Goal: Task Accomplishment & Management: Use online tool/utility

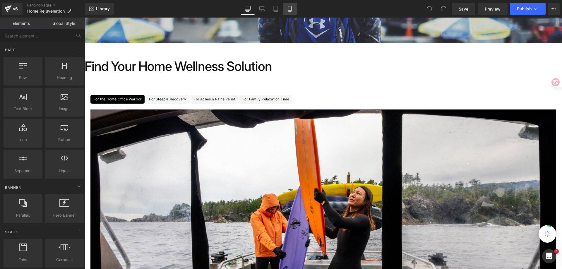
scroll to position [146, 0]
click at [285, 8] on link "Mobile" at bounding box center [290, 9] width 14 height 12
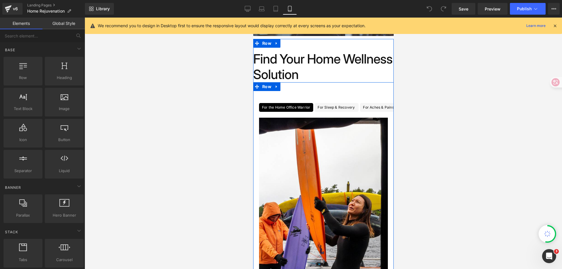
scroll to position [167, 0]
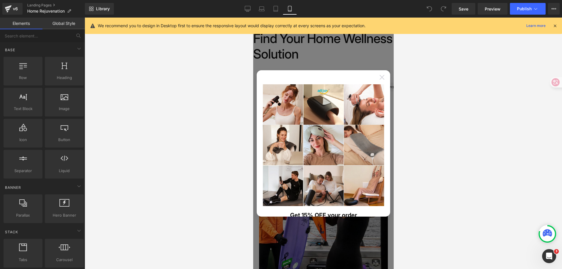
click at [380, 77] on icon at bounding box center [382, 77] width 5 height 5
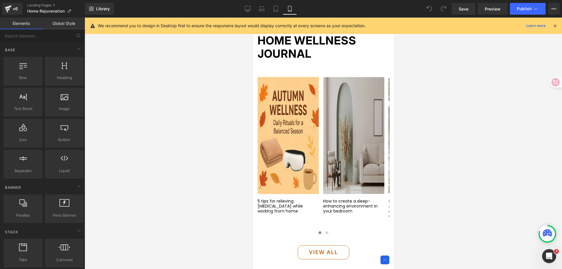
scroll to position [519, 0]
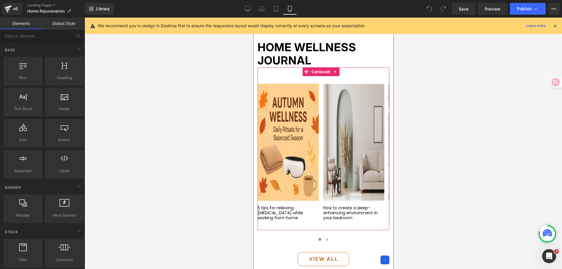
click at [321, 96] on div "Image 5 tips for relieving [MEDICAL_DATA] while working from home Text Block Im…" at bounding box center [356, 157] width 197 height 146
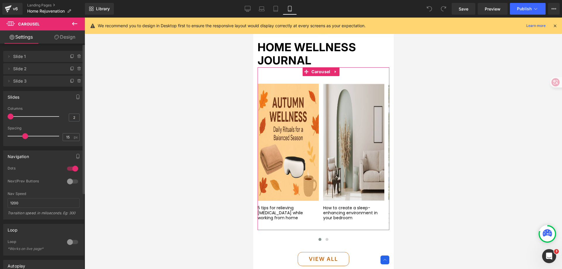
drag, startPoint x: 21, startPoint y: 117, endPoint x: 5, endPoint y: 117, distance: 15.8
click at [5, 117] on div "3 Columns 3 3 Columns 3 2 Columns 2 2 Columns 2 15px Spacing 15 px 15px Spacing…" at bounding box center [44, 126] width 80 height 39
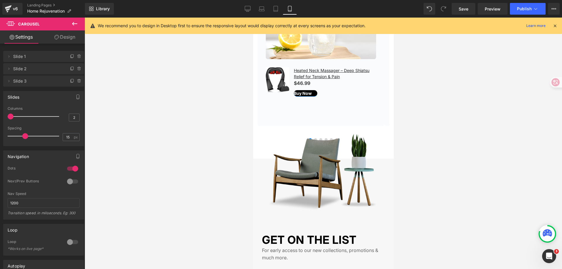
scroll to position [958, 0]
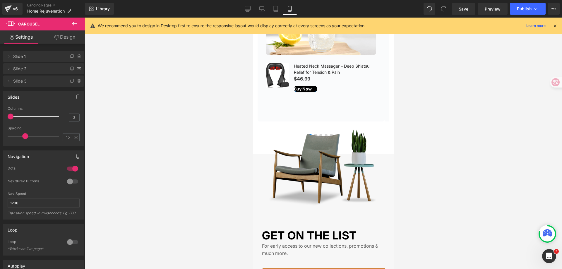
click at [321, 129] on img at bounding box center [323, 166] width 123 height 84
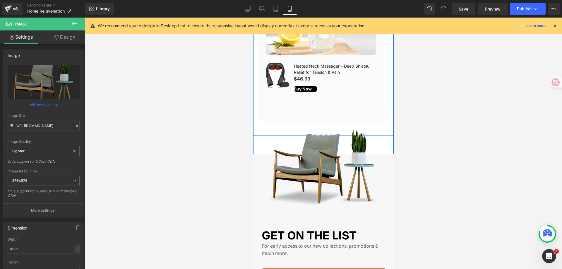
click at [385, 118] on div "What Our Customers Are Saying Heading Image [PERSON_NAME] Text Block Icon Icon" at bounding box center [323, 7] width 141 height 258
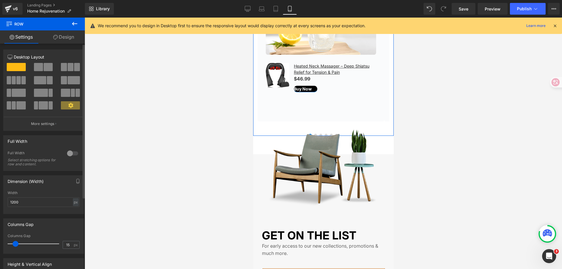
click at [68, 152] on div at bounding box center [73, 153] width 14 height 9
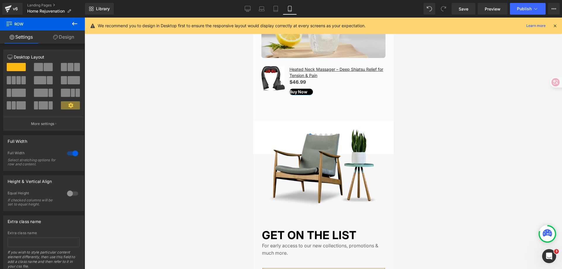
scroll to position [841, 0]
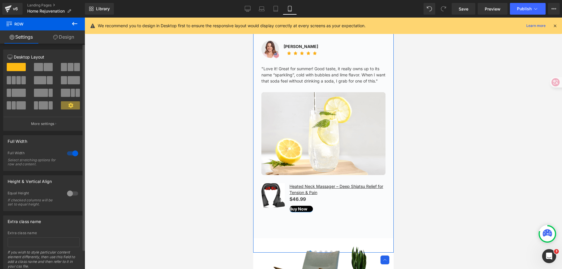
click at [74, 156] on div at bounding box center [73, 153] width 14 height 9
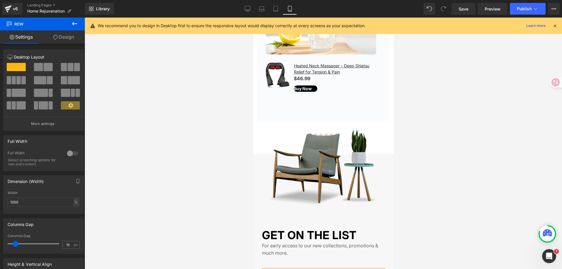
scroll to position [958, 0]
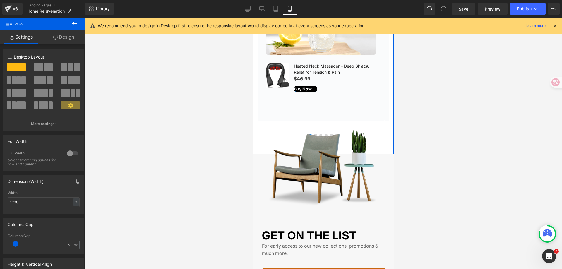
click at [359, 109] on div "Image [PERSON_NAME] Text Block Icon Icon Icon Icon Icon Icon List Hoz Icon List…" at bounding box center [321, 18] width 127 height 207
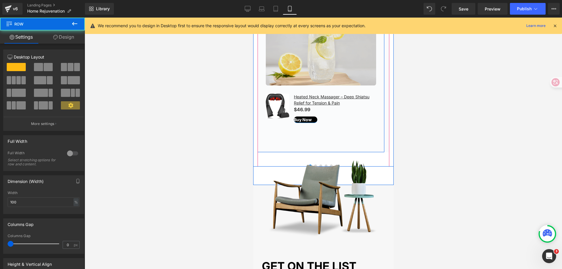
scroll to position [899, 0]
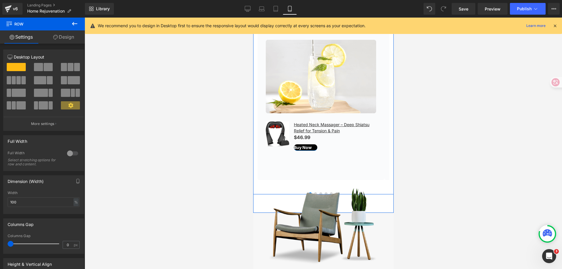
click at [386, 123] on div "What Our Customers Are Saying Heading Image [PERSON_NAME] Text Block Icon Icon" at bounding box center [323, 65] width 141 height 258
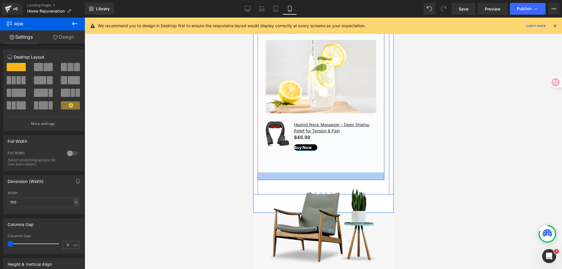
click at [324, 180] on div at bounding box center [321, 177] width 127 height 8
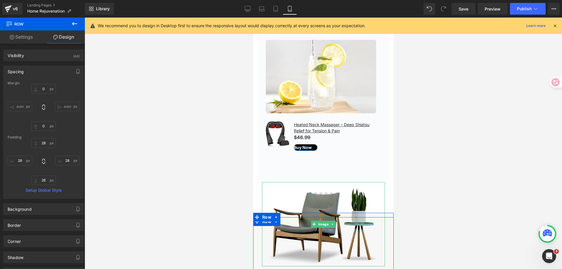
click at [294, 197] on img at bounding box center [323, 224] width 123 height 84
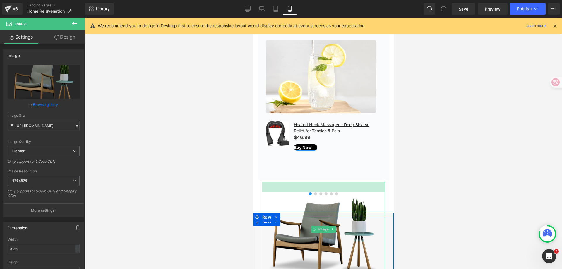
drag, startPoint x: 315, startPoint y: 186, endPoint x: 317, endPoint y: 196, distance: 10.2
click at [317, 196] on div "Image 34px" at bounding box center [323, 229] width 123 height 94
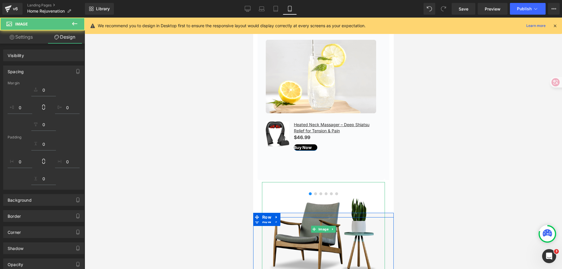
click at [313, 198] on img at bounding box center [323, 229] width 123 height 94
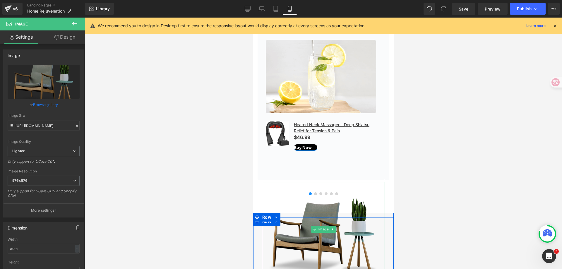
click at [313, 197] on img at bounding box center [323, 229] width 123 height 94
click at [318, 197] on img at bounding box center [323, 229] width 123 height 94
click at [323, 196] on img at bounding box center [323, 229] width 123 height 94
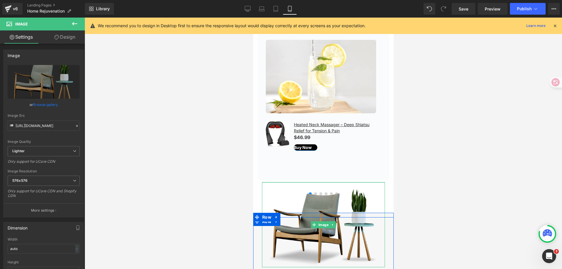
drag, startPoint x: 318, startPoint y: 195, endPoint x: 317, endPoint y: 185, distance: 9.1
click at [317, 183] on div at bounding box center [323, 182] width 123 height 1
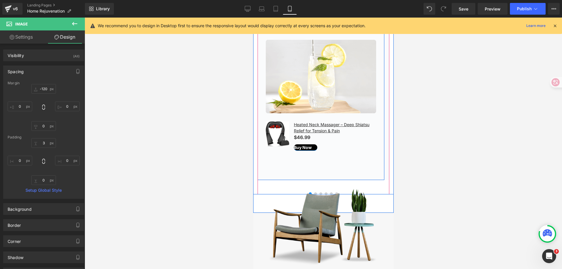
scroll to position [812, 0]
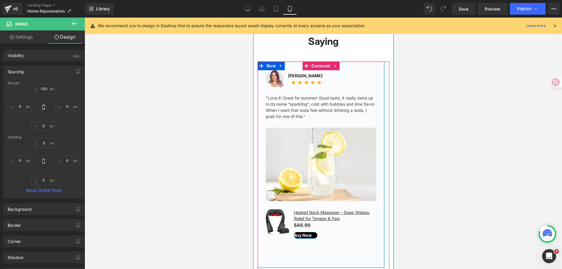
click at [260, 95] on div "Image [PERSON_NAME] Text Block Icon Icon Icon Icon Icon Icon List Hoz Icon List…" at bounding box center [321, 165] width 127 height 207
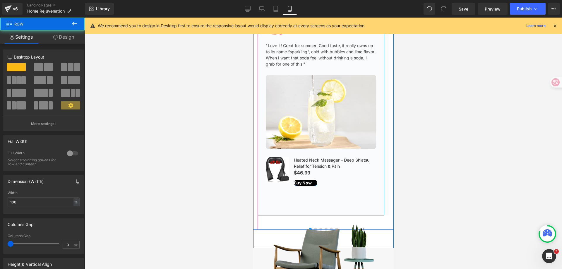
scroll to position [929, 0]
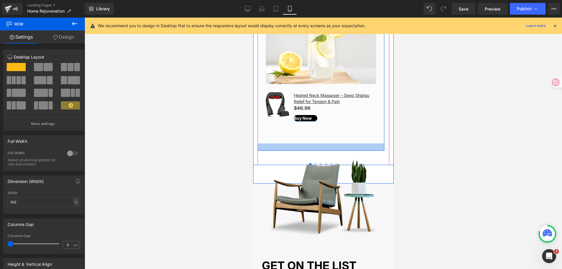
click at [272, 151] on div at bounding box center [321, 147] width 127 height 7
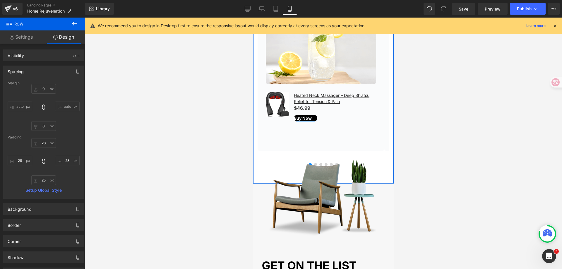
click at [257, 175] on div "What Our Customers Are Saying Heading Image [PERSON_NAME] Text Block Icon Icon" at bounding box center [323, 35] width 141 height 295
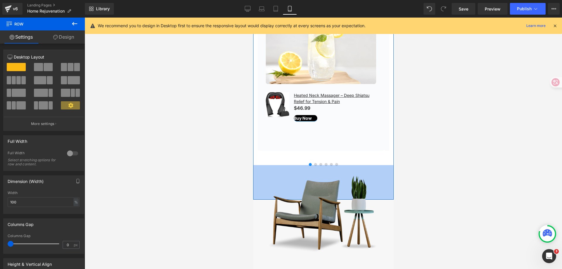
drag, startPoint x: 255, startPoint y: 186, endPoint x: 275, endPoint y: 195, distance: 21.2
click at [258, 200] on div "118px" at bounding box center [323, 182] width 141 height 35
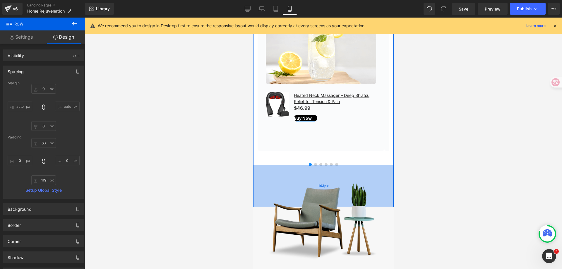
drag, startPoint x: 256, startPoint y: 199, endPoint x: 257, endPoint y: 207, distance: 8.5
click at [257, 207] on div "143px" at bounding box center [323, 186] width 141 height 42
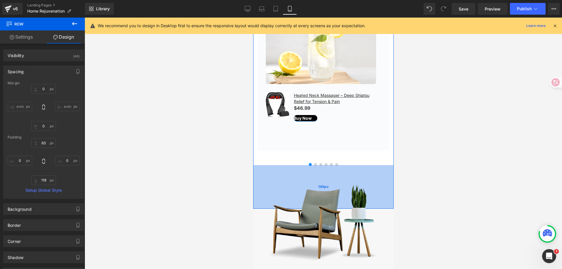
click at [318, 171] on div "149px" at bounding box center [323, 187] width 141 height 44
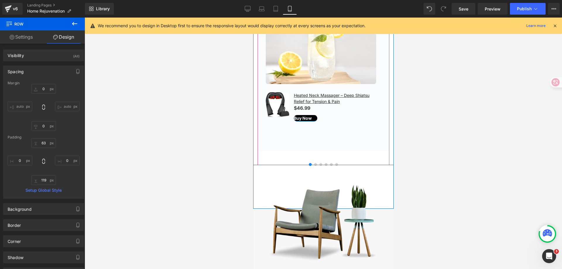
click at [301, 166] on div at bounding box center [324, 165] width 132 height 8
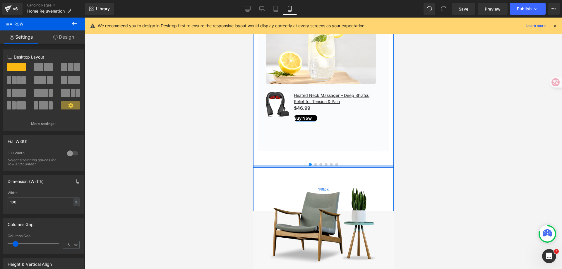
click at [301, 168] on div at bounding box center [323, 166] width 141 height 3
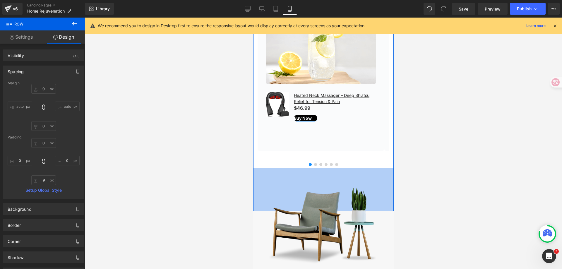
click at [257, 205] on div "149px" at bounding box center [323, 190] width 141 height 44
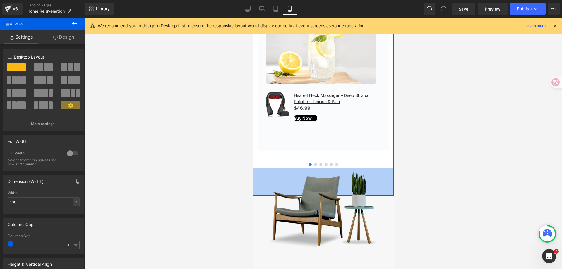
drag, startPoint x: 255, startPoint y: 209, endPoint x: 260, endPoint y: 193, distance: 16.4
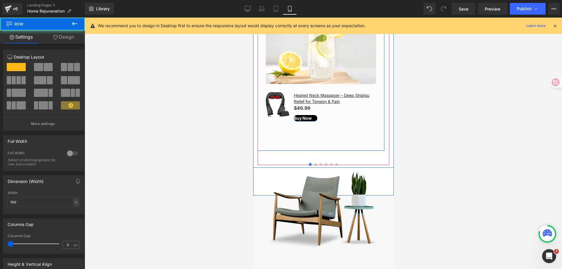
drag, startPoint x: 378, startPoint y: 132, endPoint x: 333, endPoint y: 133, distance: 45.4
click at [333, 133] on div "Image [PERSON_NAME] Text Block Icon Icon Icon Icon Icon Icon List Hoz Icon List…" at bounding box center [321, 47] width 127 height 207
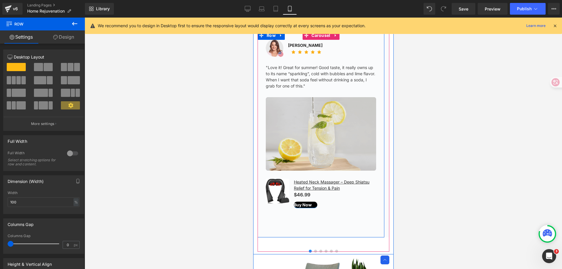
scroll to position [841, 0]
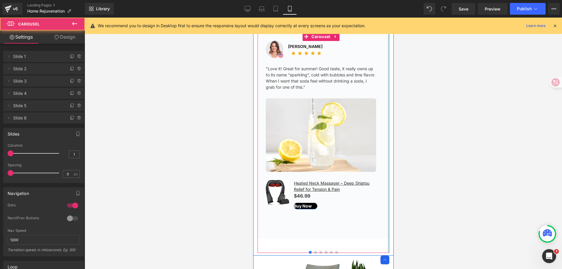
click at [388, 130] on div at bounding box center [388, 142] width 1 height 221
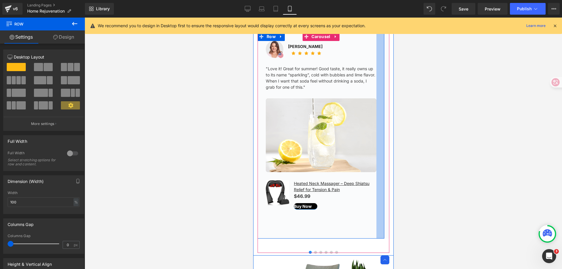
drag, startPoint x: 380, startPoint y: 130, endPoint x: 685, endPoint y: 144, distance: 305.3
click at [380, 131] on div at bounding box center [380, 135] width 8 height 207
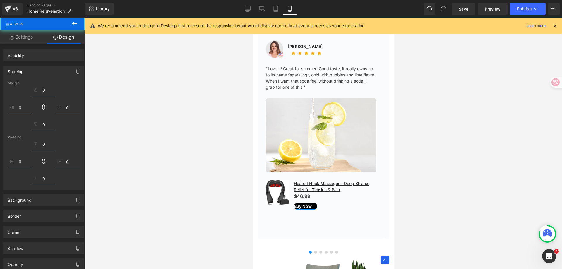
click at [434, 126] on div at bounding box center [324, 144] width 478 height 252
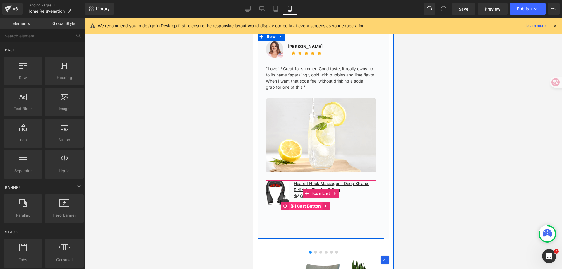
click at [314, 209] on span "(P) Cart Button" at bounding box center [306, 206] width 34 height 9
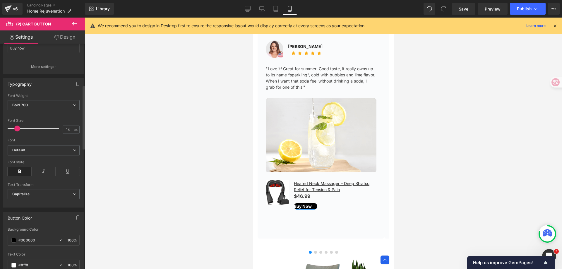
scroll to position [146, 0]
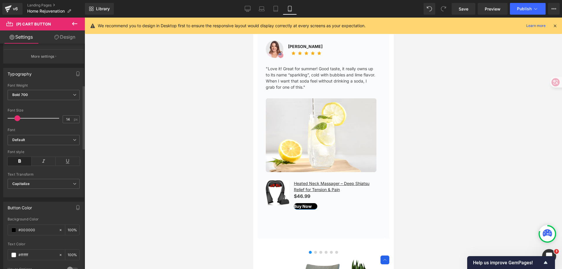
click at [21, 118] on div at bounding box center [35, 118] width 49 height 12
click at [18, 118] on span at bounding box center [19, 118] width 6 height 6
click at [65, 138] on b "Default" at bounding box center [42, 140] width 61 height 5
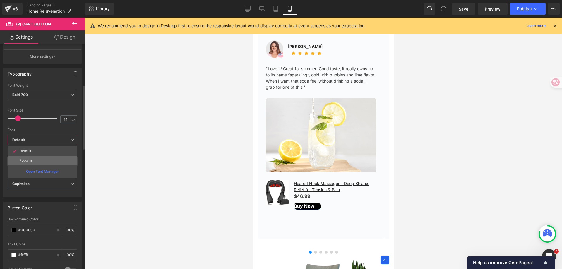
click at [59, 159] on li "Poppins" at bounding box center [43, 160] width 70 height 9
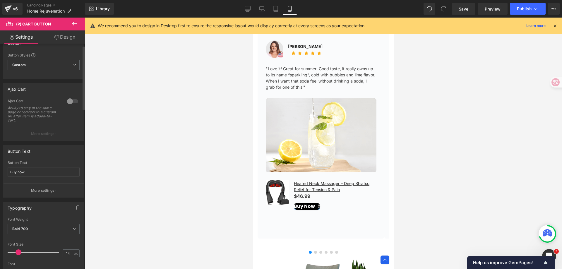
scroll to position [0, 0]
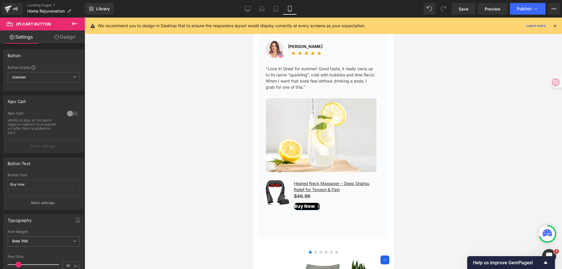
click at [63, 38] on link "Design" at bounding box center [65, 36] width 42 height 13
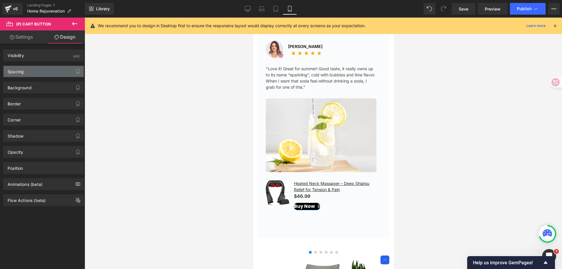
click at [48, 73] on div "Spacing" at bounding box center [44, 71] width 80 height 11
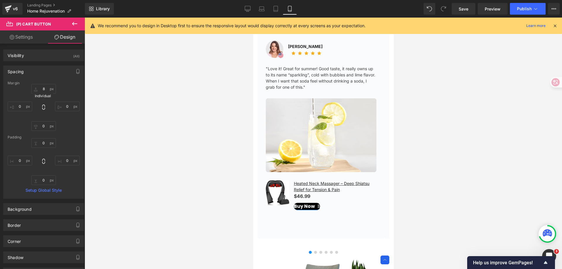
click at [43, 108] on icon at bounding box center [44, 107] width 6 height 6
click at [46, 88] on input "8" at bounding box center [43, 89] width 25 height 10
click at [47, 142] on input "0" at bounding box center [43, 143] width 25 height 10
type input "8"
click at [45, 161] on icon at bounding box center [44, 161] width 6 height 6
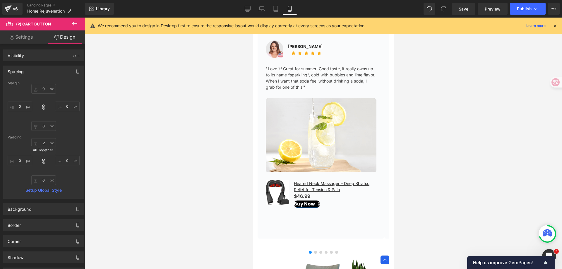
click at [44, 161] on icon at bounding box center [44, 161] width 6 height 6
click at [42, 162] on icon at bounding box center [44, 161] width 6 height 6
click at [44, 146] on input "2" at bounding box center [43, 143] width 25 height 10
click at [44, 143] on input "2" at bounding box center [43, 143] width 25 height 10
type input "2"
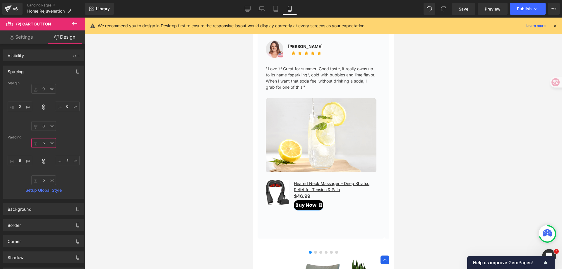
click at [42, 143] on input "5" at bounding box center [43, 143] width 25 height 10
click at [43, 143] on input "5" at bounding box center [43, 143] width 25 height 10
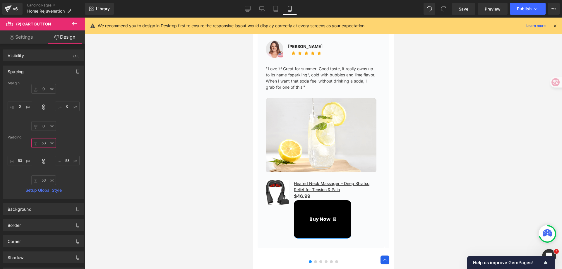
type input "5"
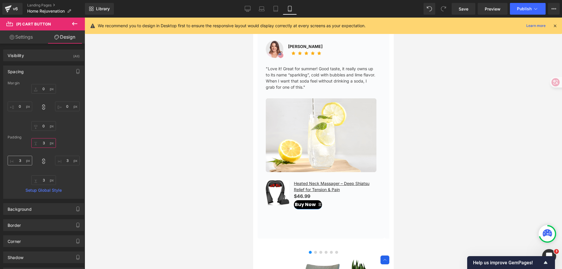
type input "3"
click at [20, 158] on input "0" at bounding box center [20, 161] width 25 height 10
click at [40, 160] on div "3 0 0 0" at bounding box center [44, 161] width 72 height 47
click at [42, 161] on icon at bounding box center [43, 161] width 3 height 5
click at [23, 159] on input "0" at bounding box center [20, 161] width 25 height 10
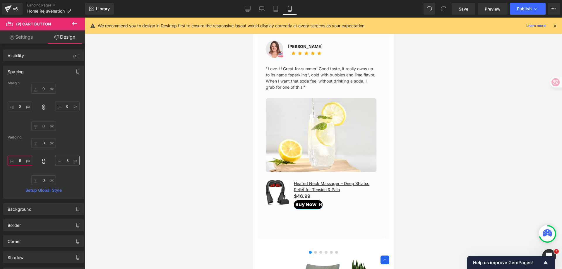
type input "5"
click at [64, 161] on input "0" at bounding box center [67, 161] width 25 height 10
type input "5"
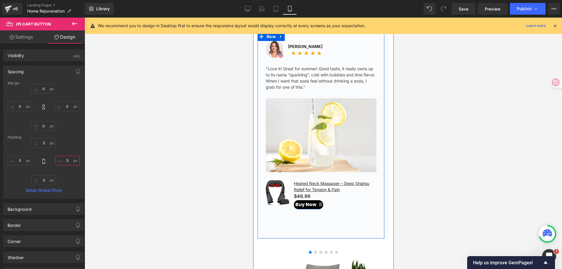
scroll to position [870, 0]
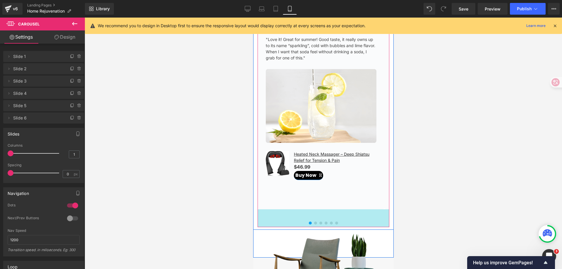
drag, startPoint x: 313, startPoint y: 226, endPoint x: 315, endPoint y: 230, distance: 3.9
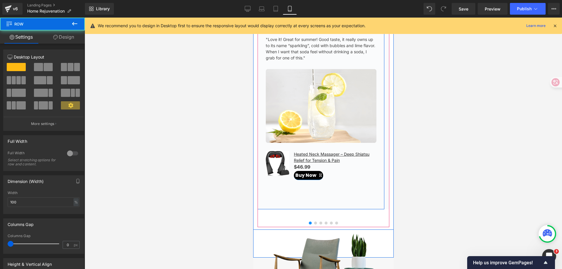
click at [314, 200] on div "Image [PERSON_NAME] Text Block Icon Icon Icon Icon Icon Icon List Hoz Icon List…" at bounding box center [321, 106] width 127 height 207
drag, startPoint x: 321, startPoint y: 209, endPoint x: 321, endPoint y: 190, distance: 18.8
click at [321, 190] on div "Image [PERSON_NAME] Text Block Icon Icon Icon Icon Icon Icon List Hoz Icon List…" at bounding box center [321, 106] width 127 height 207
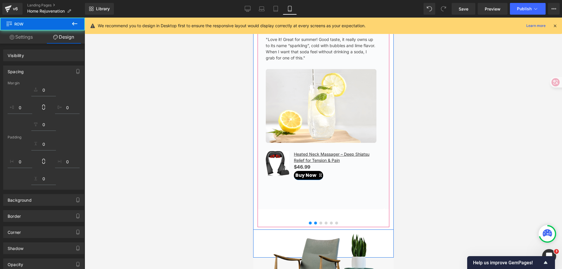
click at [314, 225] on span at bounding box center [315, 223] width 3 height 3
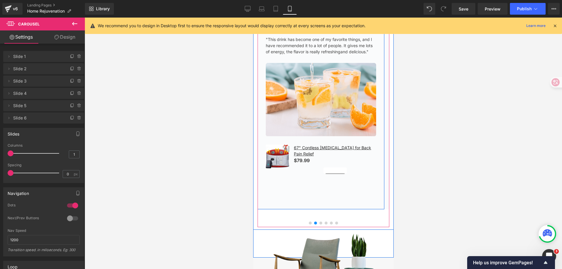
click at [328, 173] on span "(P) Cart Button" at bounding box center [335, 170] width 27 height 7
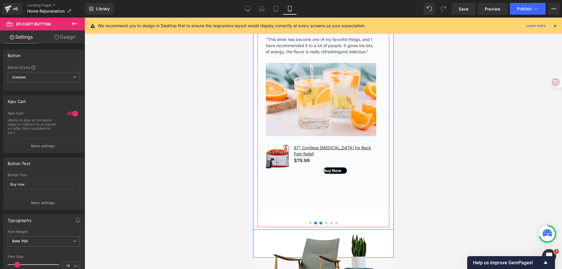
click at [319, 225] on span at bounding box center [320, 223] width 3 height 3
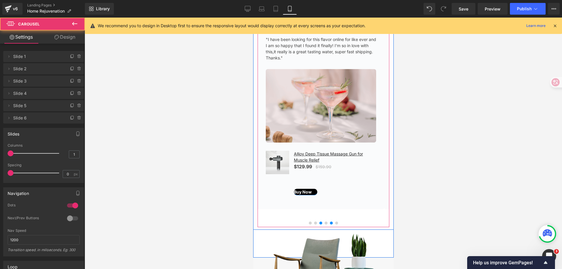
click at [329, 225] on button at bounding box center [331, 223] width 5 height 3
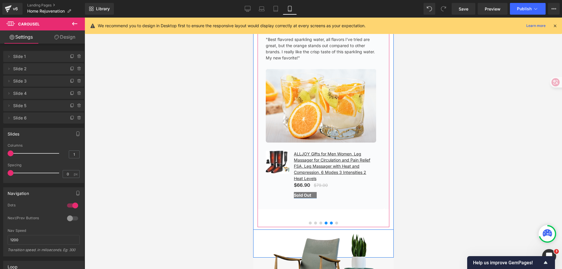
click at [323, 225] on button at bounding box center [325, 223] width 5 height 3
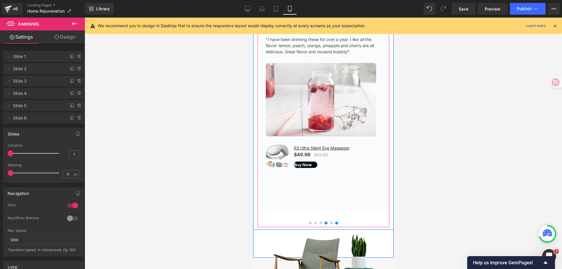
click at [335, 225] on span at bounding box center [336, 223] width 3 height 3
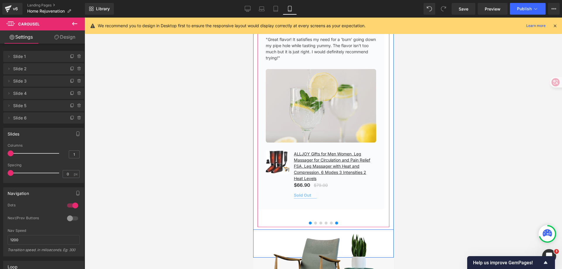
click at [309, 225] on button at bounding box center [310, 223] width 5 height 3
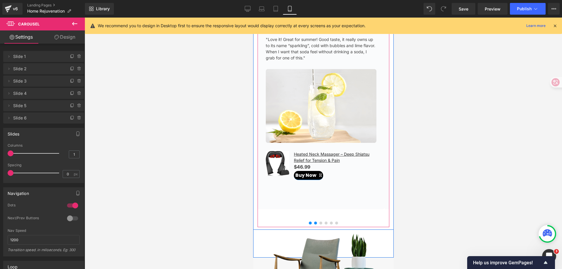
click at [315, 225] on button at bounding box center [315, 223] width 5 height 3
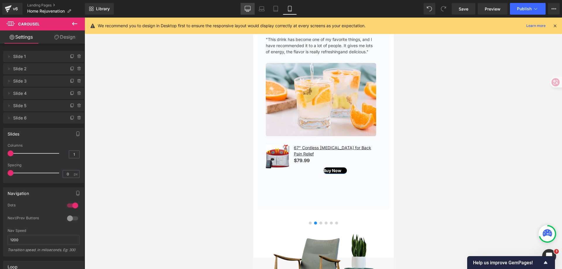
click at [247, 10] on icon at bounding box center [248, 9] width 6 height 6
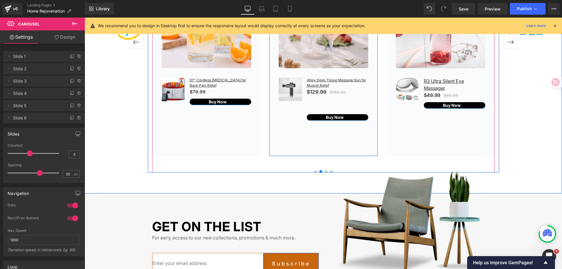
scroll to position [925, 0]
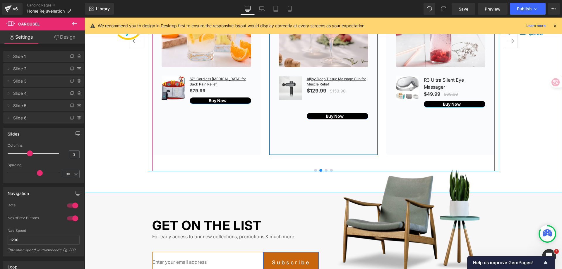
click at [337, 108] on div "Alljoy Deep Tissue Massage Gun for Muscle Relief (P) Title $129.99 $159.90 (P) …" at bounding box center [324, 98] width 90 height 44
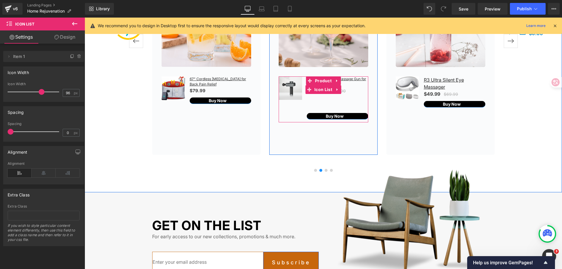
click at [326, 105] on div "Alljoy Deep Tissue Massage Gun for Muscle Relief (P) Title $129.99 $159.90 (P) …" at bounding box center [324, 98] width 90 height 44
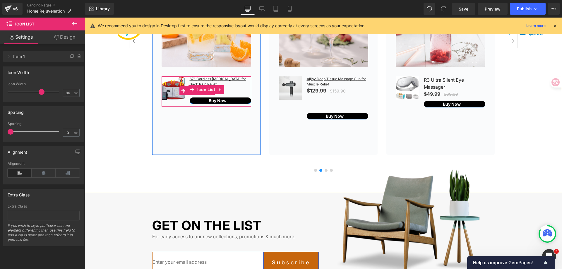
click at [236, 91] on div "$79.99 $0" at bounding box center [221, 91] width 62 height 8
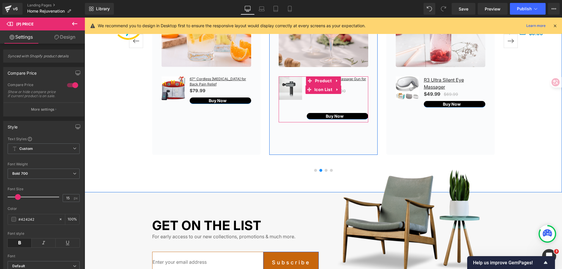
click at [312, 103] on div "Alljoy Deep Tissue Massage Gun for Muscle Relief (P) Title $129.99 $159.90 (P) …" at bounding box center [324, 98] width 90 height 44
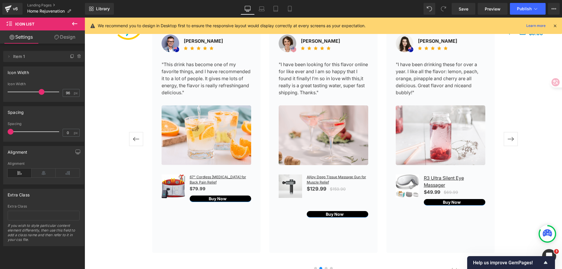
scroll to position [837, 0]
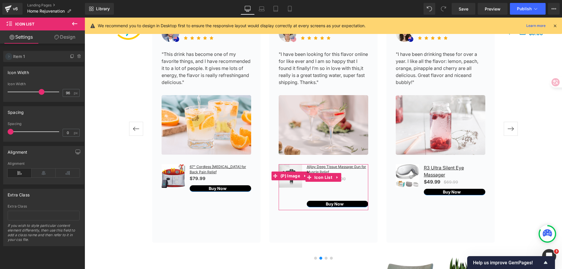
click at [8, 58] on icon at bounding box center [8, 56] width 5 height 5
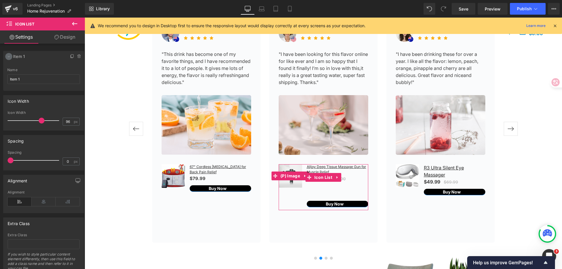
click at [8, 58] on icon at bounding box center [8, 56] width 5 height 5
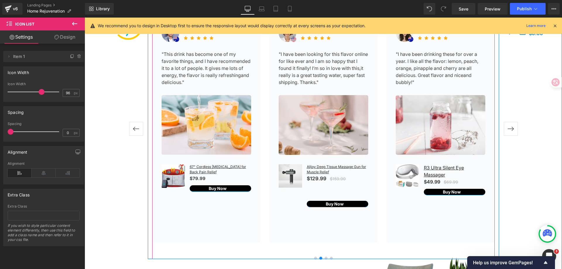
click at [509, 130] on button "›" at bounding box center [511, 129] width 18 height 18
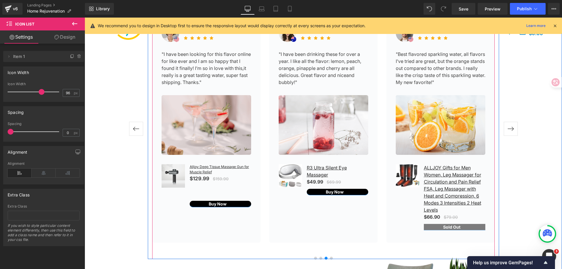
click at [509, 130] on button "›" at bounding box center [511, 129] width 18 height 18
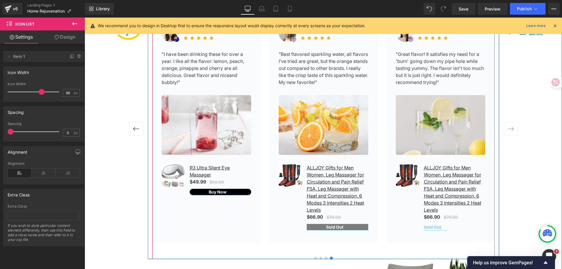
click at [509, 130] on button "›" at bounding box center [511, 129] width 18 height 18
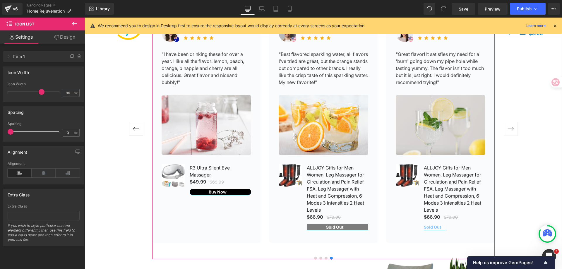
click at [133, 129] on button "‹" at bounding box center [136, 129] width 18 height 18
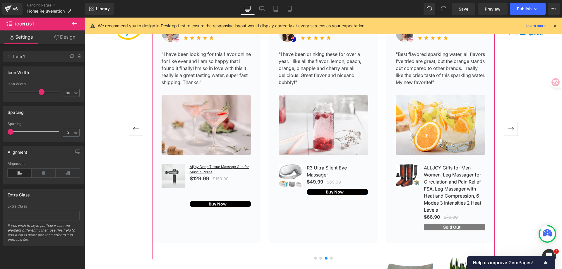
click at [133, 129] on button "‹" at bounding box center [136, 129] width 18 height 18
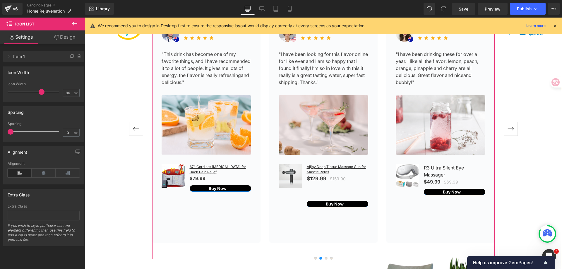
click at [133, 129] on button "‹" at bounding box center [136, 129] width 18 height 18
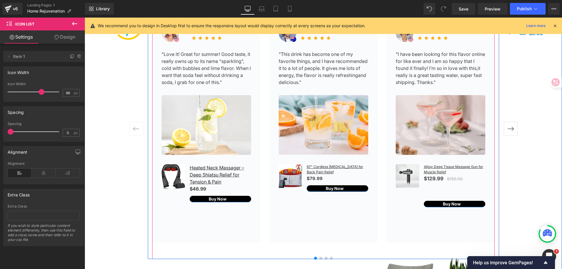
click at [132, 128] on button "‹" at bounding box center [136, 129] width 18 height 18
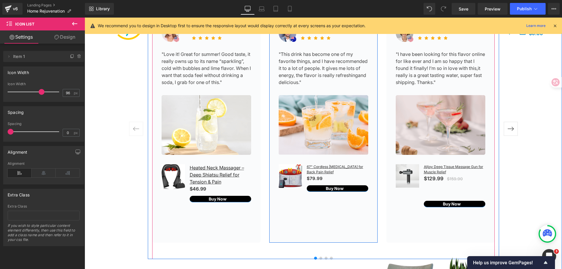
click at [364, 229] on div "Image [PERSON_NAME] Text Block Icon Icon Icon Icon Icon Icon List Hoz Icon List…" at bounding box center [324, 129] width 108 height 228
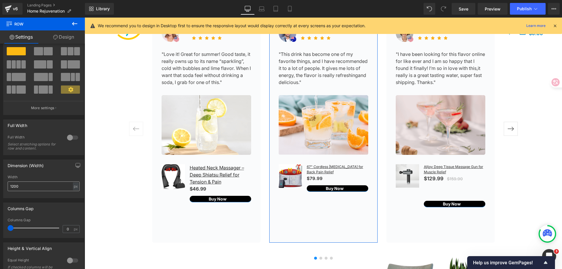
scroll to position [104, 0]
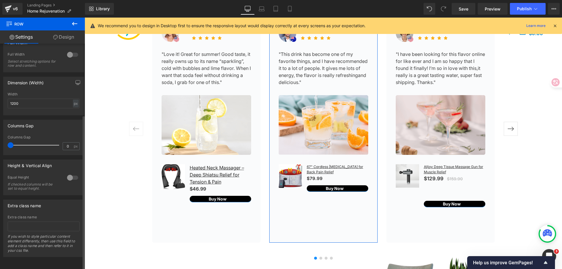
click at [70, 173] on div at bounding box center [73, 177] width 14 height 9
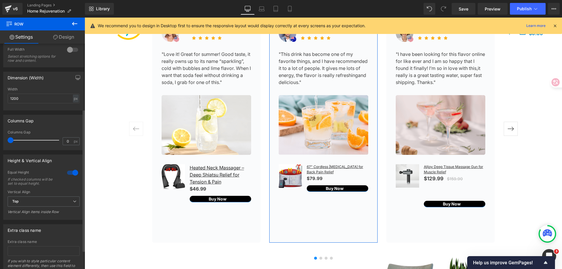
click at [70, 173] on div at bounding box center [73, 172] width 14 height 9
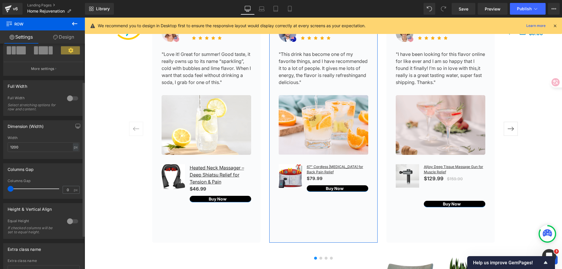
scroll to position [0, 0]
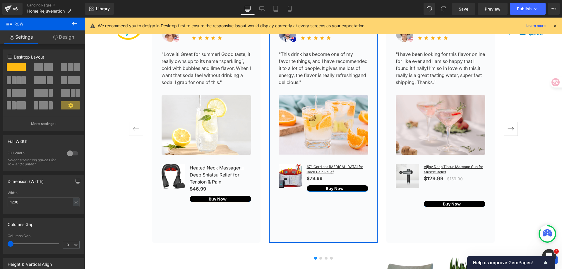
click at [62, 38] on link "Design" at bounding box center [63, 36] width 42 height 13
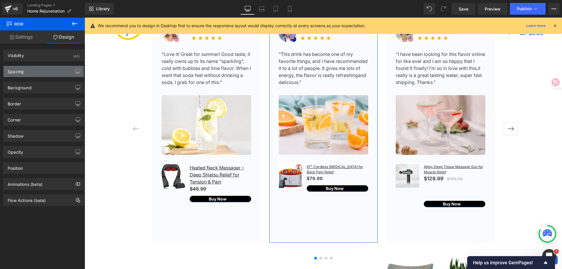
click at [54, 69] on div "Spacing" at bounding box center [44, 71] width 80 height 11
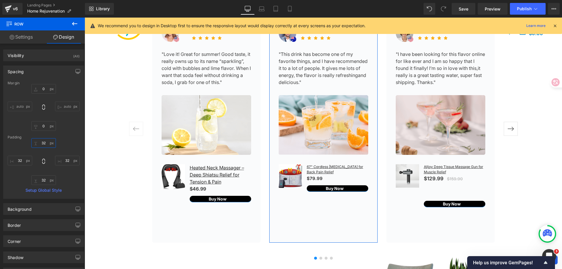
click at [45, 143] on input "text" at bounding box center [43, 143] width 25 height 10
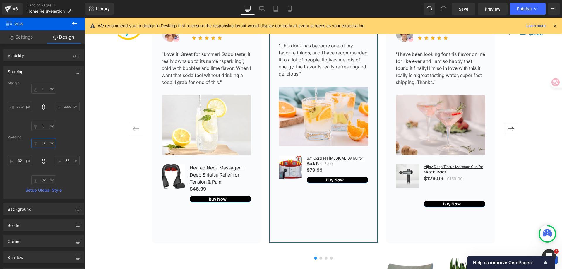
type input "32"
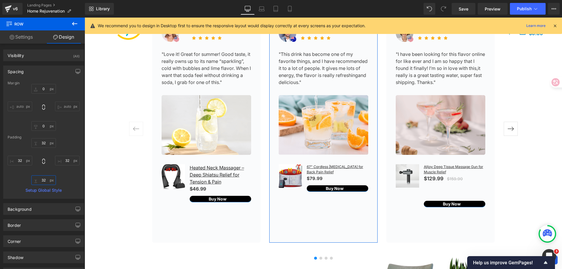
click at [44, 180] on input "text" at bounding box center [43, 180] width 25 height 10
type input "0"
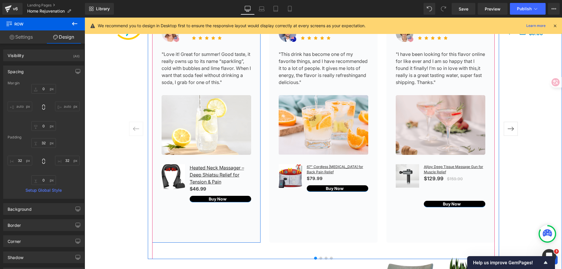
click at [229, 228] on div "Image [PERSON_NAME] Text Block Icon Icon Icon Icon Icon Icon List Hoz Icon List…" at bounding box center [206, 129] width 108 height 228
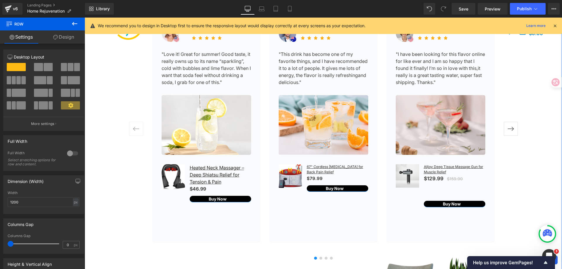
click at [72, 38] on link "Design" at bounding box center [63, 36] width 42 height 13
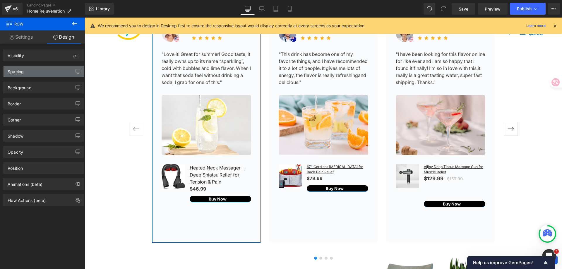
click at [50, 76] on div "Spacing" at bounding box center [44, 71] width 80 height 11
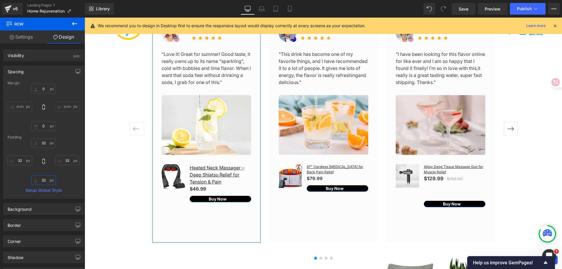
click at [43, 180] on input "32" at bounding box center [43, 180] width 25 height 10
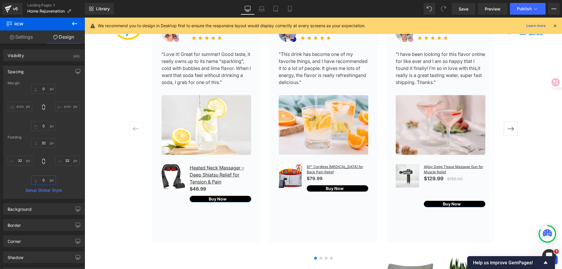
type input "0"
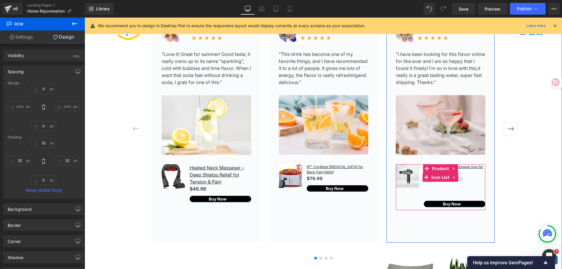
click at [444, 189] on div "Alljoy Deep Tissue Massage Gun for Muscle Relief (P) Title $129.99 $159.90 (P) …" at bounding box center [441, 186] width 90 height 44
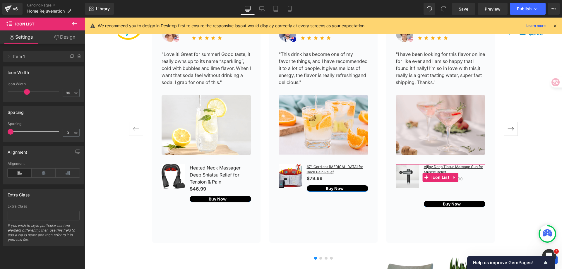
click at [26, 92] on div at bounding box center [35, 92] width 49 height 12
click at [64, 92] on input "96" at bounding box center [68, 92] width 10 height 7
click at [65, 93] on input "96" at bounding box center [68, 92] width 10 height 7
click at [65, 93] on input "51" at bounding box center [68, 92] width 10 height 7
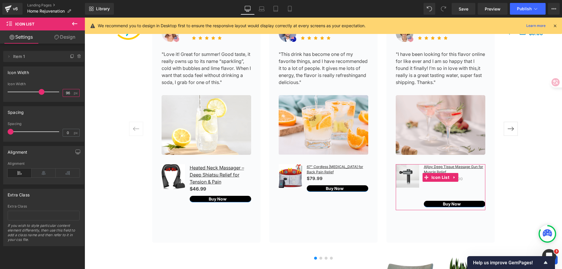
type input "96"
click at [72, 112] on div "Spacing" at bounding box center [44, 112] width 80 height 11
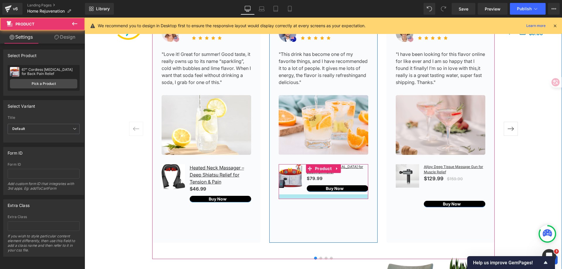
drag, startPoint x: 303, startPoint y: 193, endPoint x: 304, endPoint y: 198, distance: 4.7
click at [304, 198] on div at bounding box center [324, 197] width 90 height 5
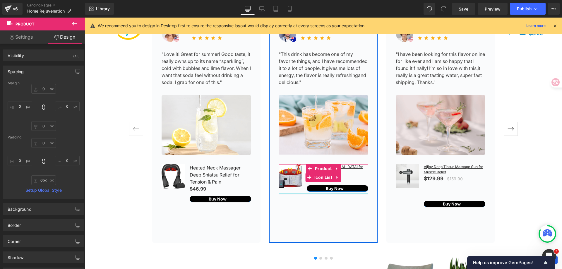
drag, startPoint x: 304, startPoint y: 198, endPoint x: 302, endPoint y: 187, distance: 10.9
click at [302, 187] on div "Sale Off (P) Image 67" Cordless [MEDICAL_DATA] for Back Pain Relief (P) Title $…" at bounding box center [324, 179] width 90 height 30
click at [357, 179] on div "$79.99 $0" at bounding box center [338, 179] width 62 height 8
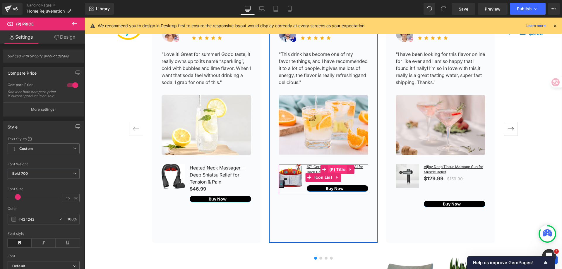
click at [337, 169] on span "(P) Title" at bounding box center [337, 169] width 19 height 9
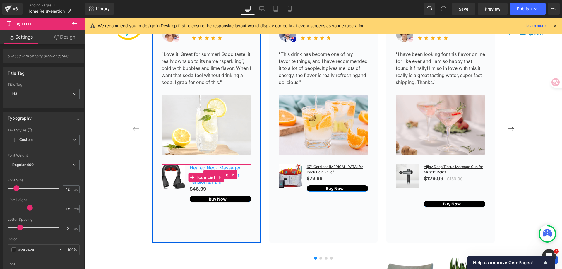
click at [224, 173] on span "(P) Title" at bounding box center [220, 175] width 19 height 9
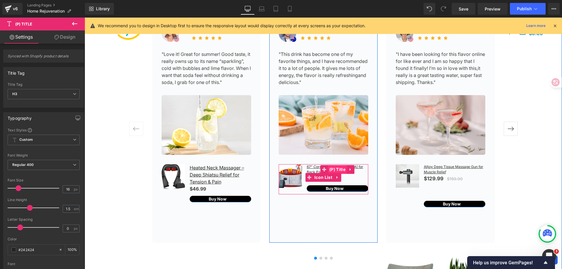
click at [339, 169] on span "(P) Title" at bounding box center [337, 169] width 19 height 9
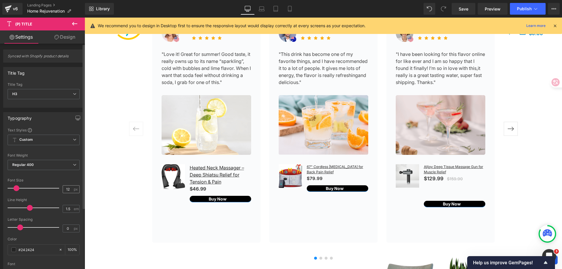
click at [66, 188] on input "12" at bounding box center [68, 189] width 10 height 7
type input "16"
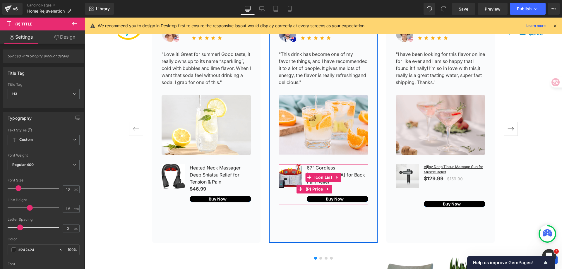
click at [346, 185] on div "$79.99 $0" at bounding box center [338, 189] width 62 height 8
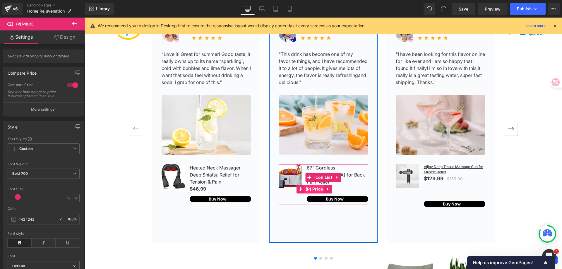
click at [317, 185] on span "(P) Price" at bounding box center [314, 189] width 21 height 9
click at [316, 185] on span "(P) Price" at bounding box center [314, 189] width 21 height 9
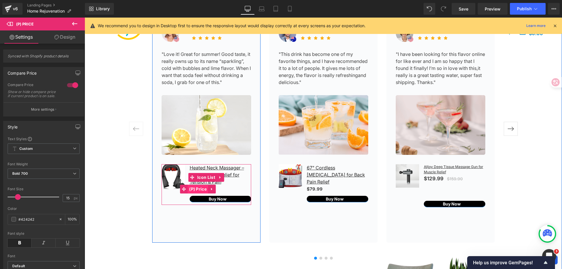
click at [199, 189] on span "(P) Price" at bounding box center [198, 189] width 21 height 9
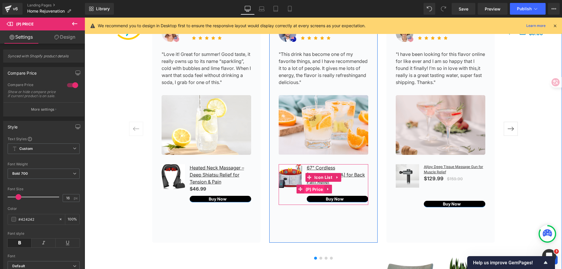
click at [317, 185] on span "(P) Price" at bounding box center [314, 189] width 21 height 9
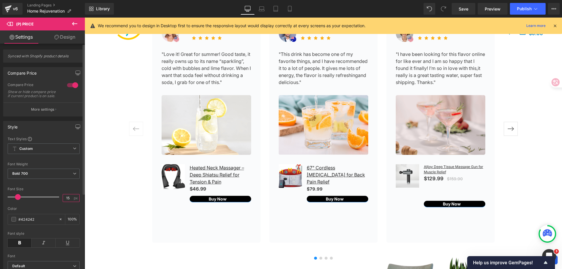
click at [67, 198] on input "15" at bounding box center [68, 198] width 10 height 7
type input "1"
type input "16"
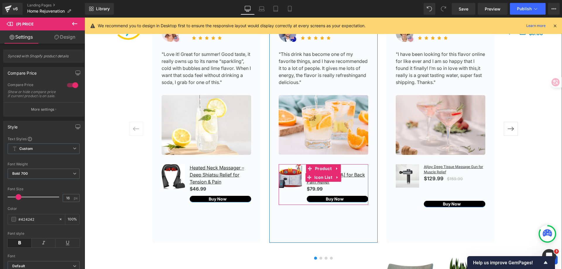
click at [291, 193] on div "67" Cordless [MEDICAL_DATA] for Back Pain Relief (P) Title $79.99 $0 (P) Price …" at bounding box center [324, 183] width 90 height 38
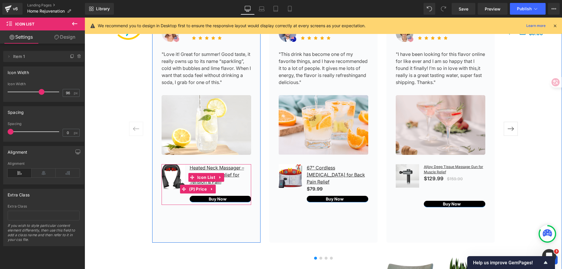
click at [236, 188] on div "$46.99 $0" at bounding box center [221, 189] width 62 height 8
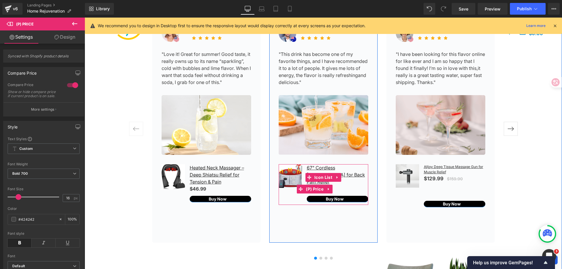
click at [346, 185] on div "$79.99 $0" at bounding box center [338, 189] width 62 height 8
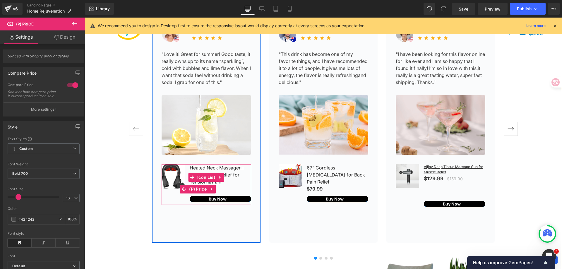
click at [239, 187] on div "$46.99 $0" at bounding box center [221, 189] width 62 height 8
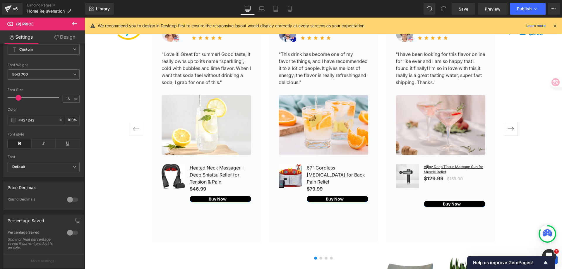
scroll to position [29, 0]
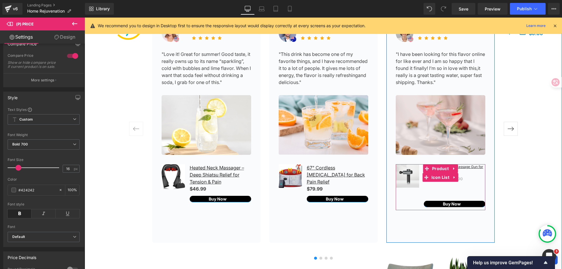
click at [458, 190] on div "Alljoy Deep Tissue Massage Gun for Muscle Relief (P) Title $129.99 $159.90 (P) …" at bounding box center [441, 186] width 90 height 44
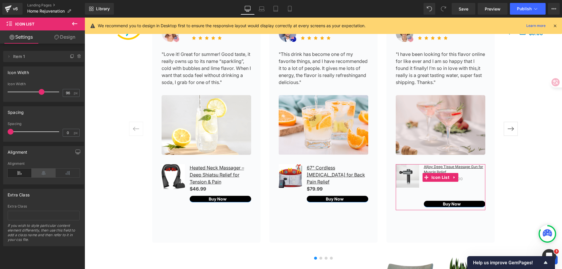
click at [40, 173] on icon at bounding box center [44, 173] width 24 height 9
click at [16, 172] on icon at bounding box center [20, 173] width 24 height 9
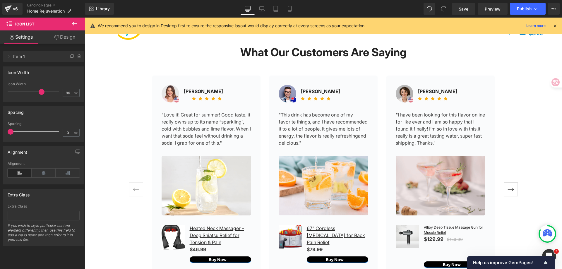
scroll to position [778, 0]
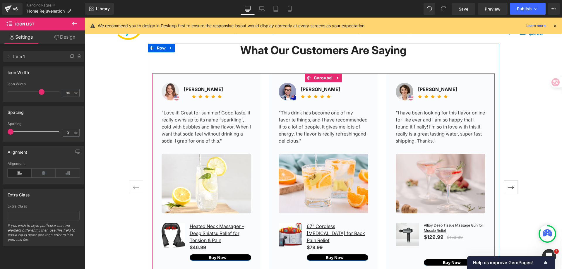
click at [507, 187] on button "›" at bounding box center [511, 188] width 18 height 18
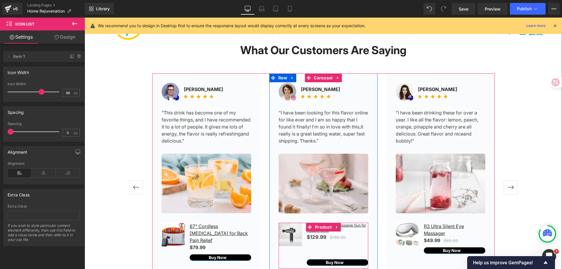
click at [328, 248] on div "Alljoy Deep Tissue Massage Gun for Muscle Relief (P) Title $129.99 $159.90 (P) …" at bounding box center [324, 245] width 90 height 44
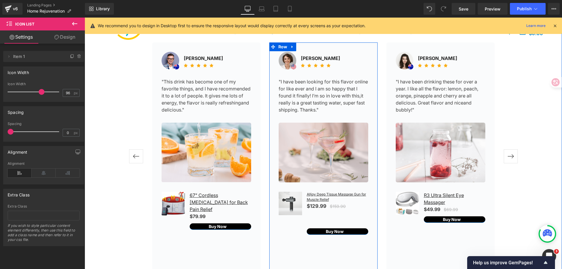
scroll to position [837, 0]
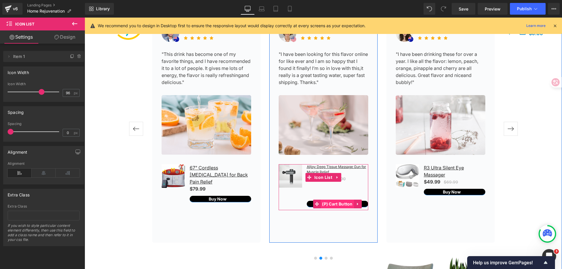
click at [322, 205] on span "(P) Cart Button" at bounding box center [338, 204] width 34 height 9
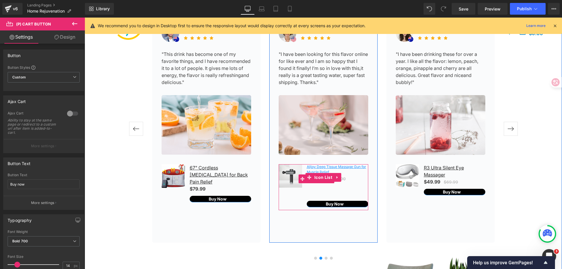
click at [352, 178] on div "$129.99 $159.90" at bounding box center [338, 179] width 62 height 8
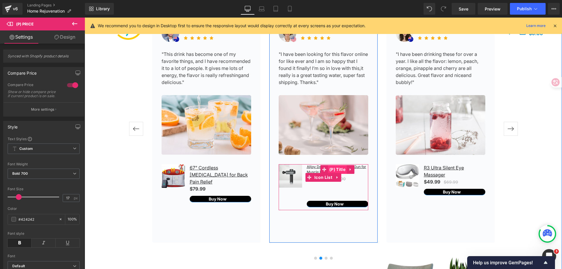
click at [333, 168] on span "(P) Title" at bounding box center [337, 169] width 19 height 9
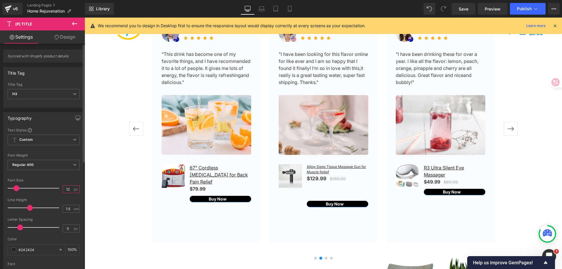
click at [69, 190] on input "12" at bounding box center [68, 189] width 10 height 7
type input "16"
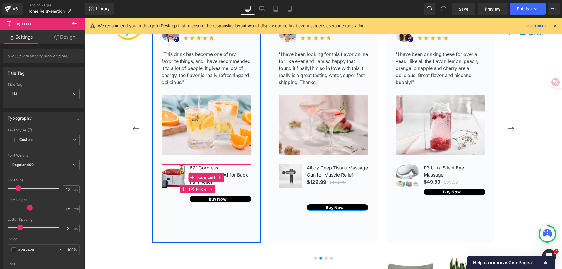
click at [241, 185] on div "$79.99 $0" at bounding box center [221, 189] width 62 height 8
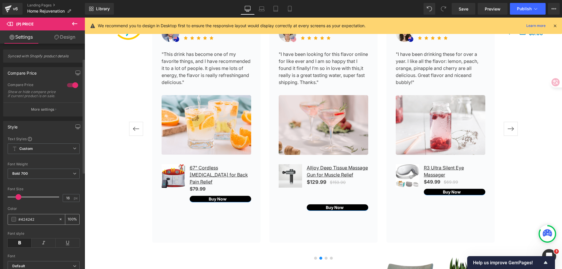
scroll to position [29, 0]
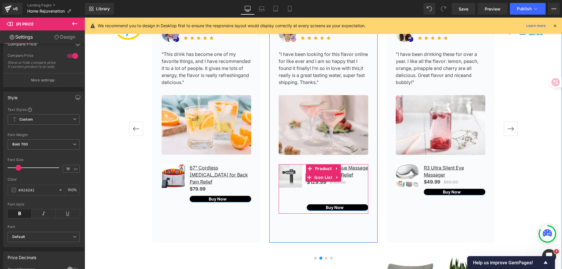
click at [319, 202] on div "Alljoy Deep Tissue Massage Gun for Muscle Relief (P) Title $129.99 $159.90 (P) …" at bounding box center [324, 187] width 90 height 47
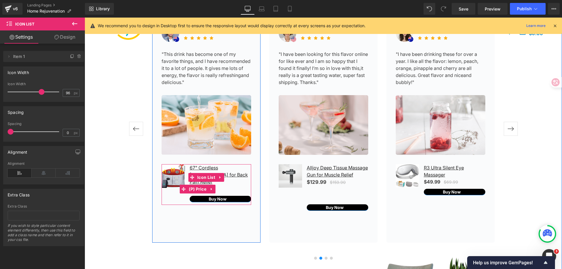
click at [246, 185] on div "$79.99 $0" at bounding box center [221, 189] width 62 height 8
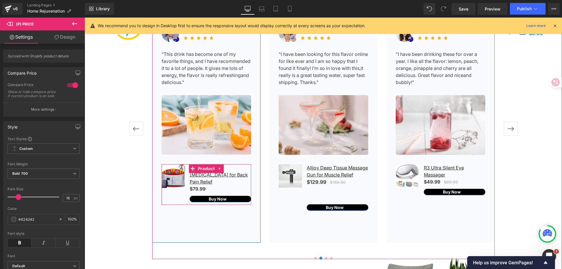
click at [165, 193] on div "67" Cordless [MEDICAL_DATA] for Back Pain Relief (P) Title $79.99 $0 (P) Price …" at bounding box center [207, 183] width 90 height 38
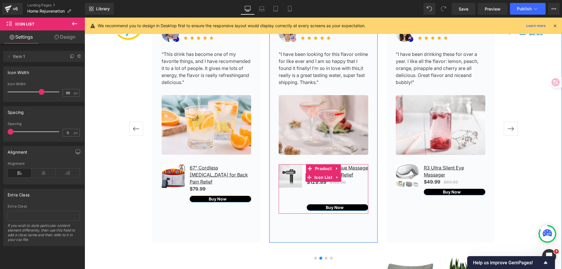
click at [282, 196] on div "Alljoy Deep Tissue Massage Gun for Muscle Relief (P) Title $129.99 $159.90 (P) …" at bounding box center [324, 187] width 90 height 47
click at [354, 201] on div "Alljoy Deep Tissue Massage Gun for Muscle Relief (P) Title $129.99 $159.90 (P) …" at bounding box center [324, 187] width 90 height 47
click at [357, 186] on div "$129.99 $159.90" at bounding box center [338, 182] width 62 height 8
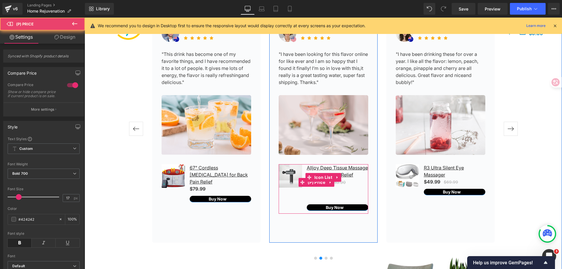
click at [358, 186] on div "$129.99 $159.90" at bounding box center [338, 182] width 62 height 8
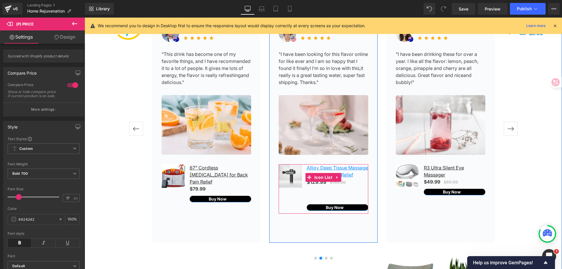
click at [358, 178] on link "Alljoy Deep Tissue Massage Gun for Muscle Relief" at bounding box center [338, 171] width 62 height 14
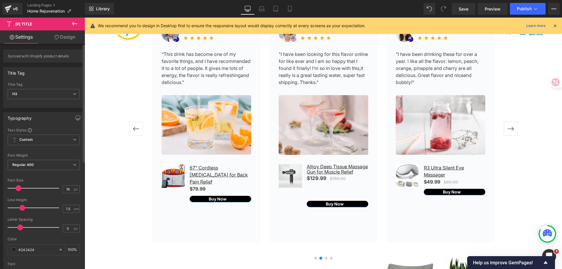
drag, startPoint x: 28, startPoint y: 207, endPoint x: 21, endPoint y: 206, distance: 6.8
click at [21, 206] on span at bounding box center [22, 208] width 6 height 6
click at [21, 225] on span at bounding box center [20, 228] width 6 height 6
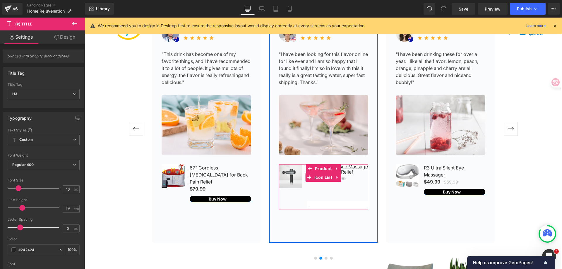
click at [333, 207] on span "(P) Cart Button" at bounding box center [337, 203] width 27 height 7
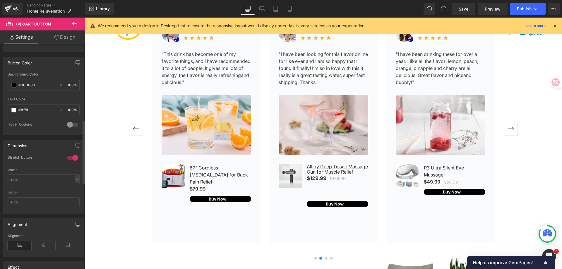
scroll to position [293, 0]
click at [67, 154] on div at bounding box center [73, 156] width 14 height 9
click at [47, 200] on input "text" at bounding box center [44, 201] width 72 height 10
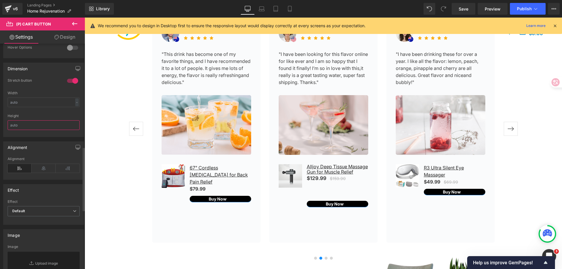
scroll to position [310, 0]
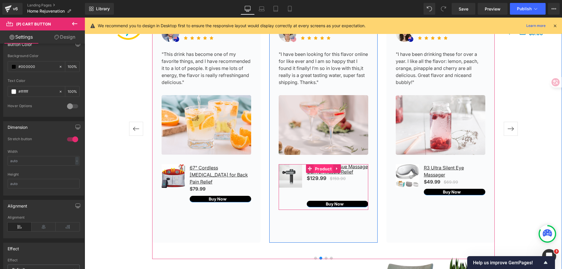
click at [321, 168] on span "Product" at bounding box center [324, 169] width 20 height 9
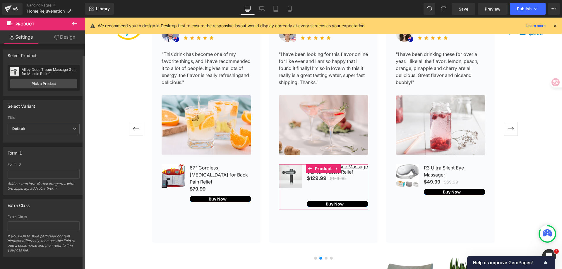
scroll to position [0, 0]
click at [71, 37] on link "Design" at bounding box center [65, 36] width 42 height 13
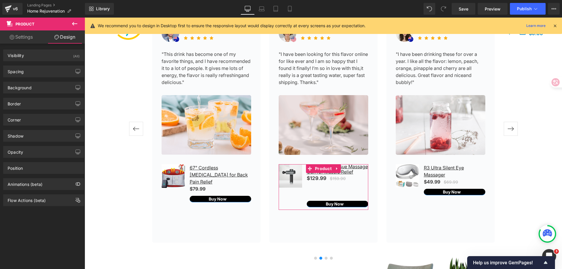
click at [26, 36] on link "Settings" at bounding box center [21, 36] width 42 height 13
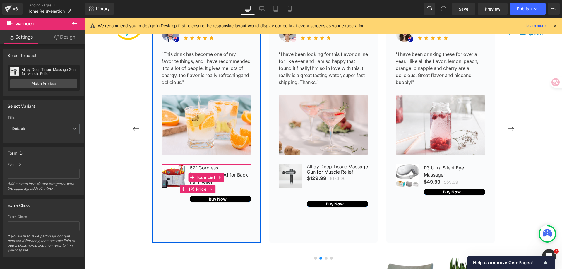
click at [242, 185] on div "$79.99 $0" at bounding box center [221, 189] width 62 height 8
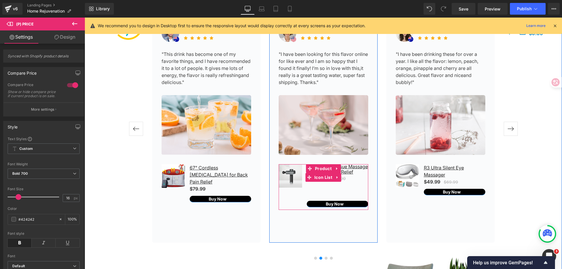
click at [293, 201] on div "Alljoy Deep Tissue Massage Gun for Muscle Relief (P) Title $129.99 $159.90 (P) …" at bounding box center [324, 185] width 90 height 43
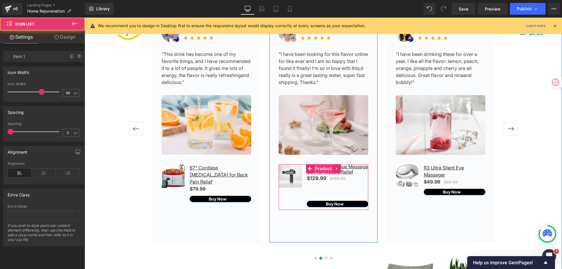
click at [324, 165] on span "Product" at bounding box center [324, 168] width 20 height 9
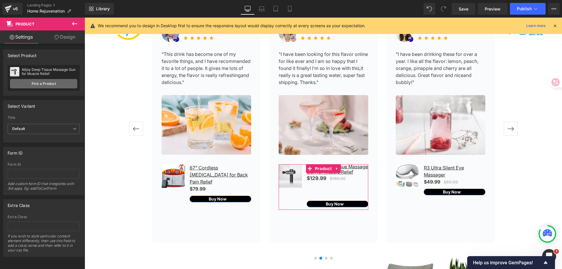
click at [55, 85] on link "Pick a Product" at bounding box center [43, 83] width 67 height 9
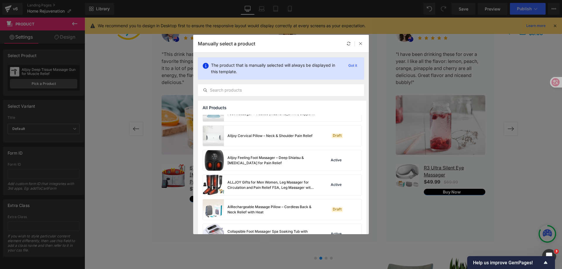
scroll to position [146, 0]
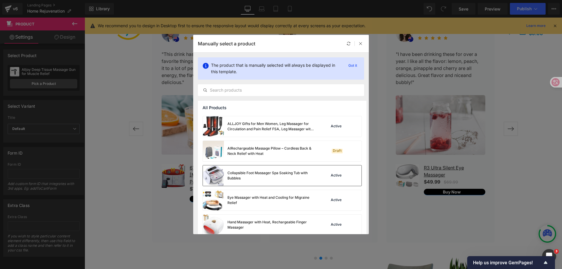
click at [271, 176] on div "Collapsible Foot Massager Spa Soaking Tub with Bubbles" at bounding box center [272, 176] width 88 height 11
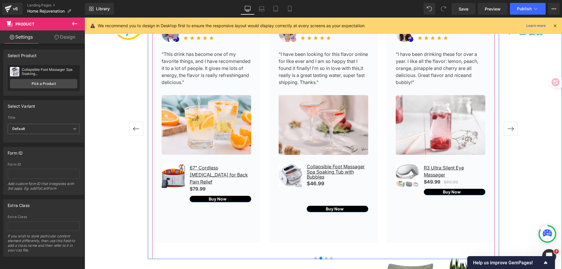
click at [138, 132] on button "‹" at bounding box center [136, 129] width 18 height 18
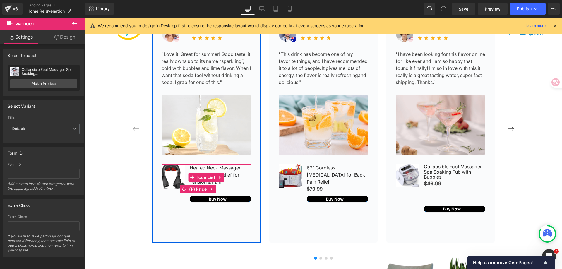
click at [238, 188] on div "$46.99 $0" at bounding box center [221, 189] width 62 height 8
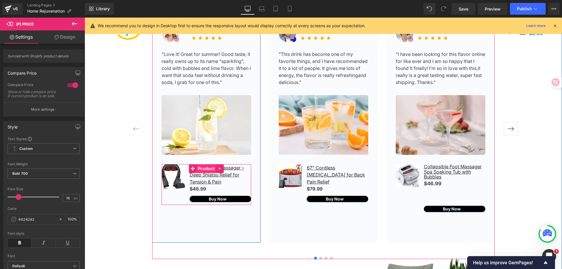
click at [205, 167] on span "Product" at bounding box center [207, 168] width 20 height 9
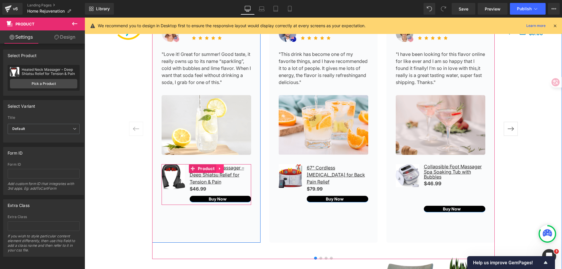
click at [219, 168] on icon at bounding box center [220, 169] width 4 height 4
click at [214, 168] on icon at bounding box center [216, 169] width 4 height 4
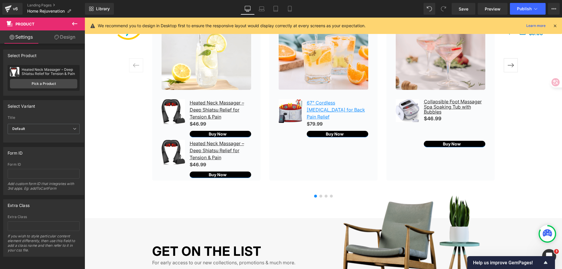
scroll to position [884, 0]
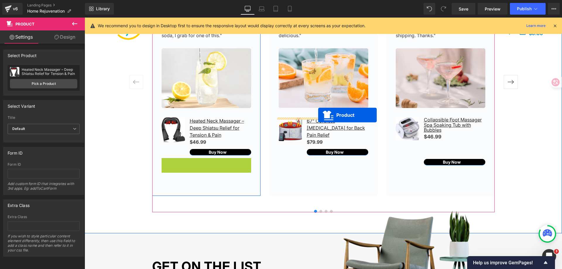
drag, startPoint x: 189, startPoint y: 163, endPoint x: 318, endPoint y: 115, distance: 138.0
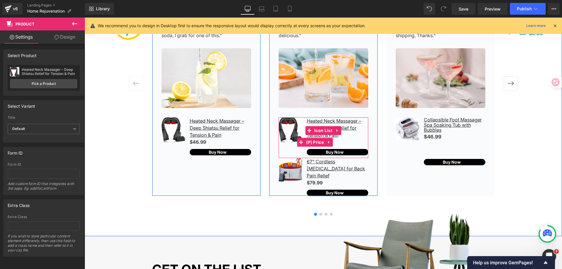
click at [352, 140] on div "$46.99 $0" at bounding box center [338, 143] width 62 height 8
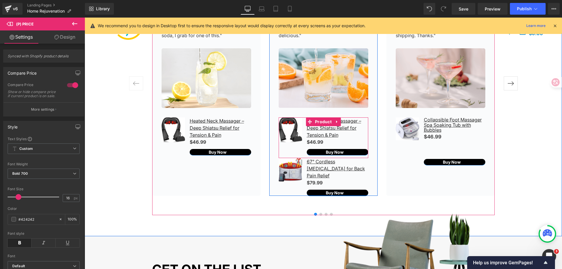
click at [324, 118] on span "Product" at bounding box center [324, 121] width 20 height 9
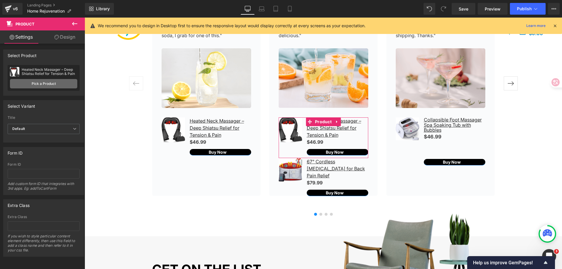
click at [61, 83] on link "Pick a Product" at bounding box center [43, 83] width 67 height 9
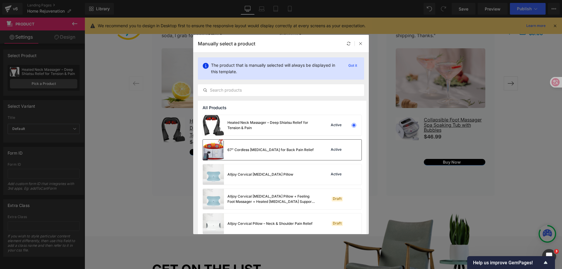
click at [251, 149] on div "67" Cordless [MEDICAL_DATA] for Back Pain Relief" at bounding box center [271, 149] width 86 height 5
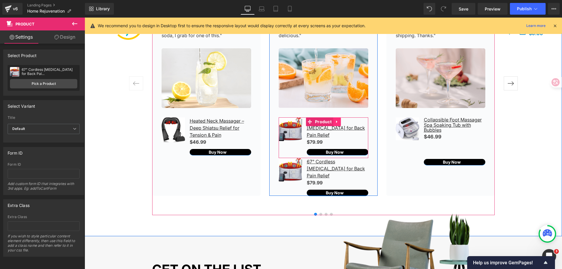
click at [335, 120] on icon at bounding box center [337, 122] width 4 height 4
click at [339, 121] on icon at bounding box center [341, 122] width 4 height 4
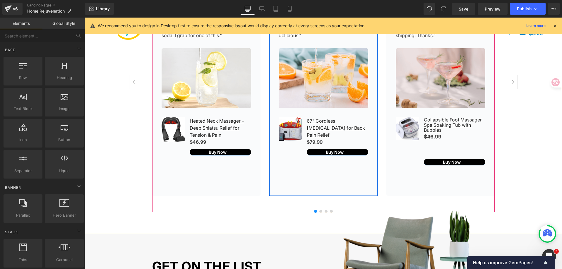
click at [343, 167] on div "Image [PERSON_NAME] Text Block Icon Icon Icon Icon Icon Icon List Hoz Icon List…" at bounding box center [324, 82] width 108 height 228
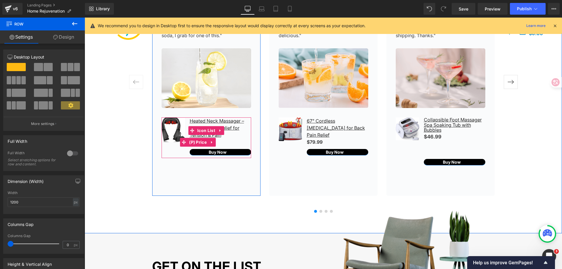
click at [240, 143] on div "$46.99 $0" at bounding box center [221, 143] width 62 height 8
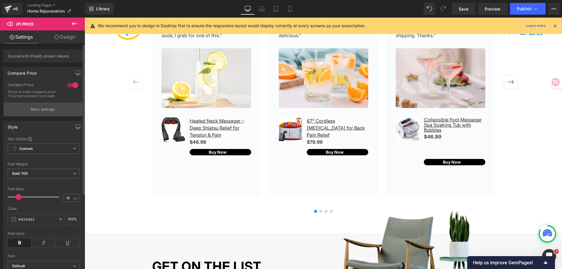
click at [64, 108] on button "More settings" at bounding box center [44, 110] width 80 height 14
click at [43, 108] on p "More settings" at bounding box center [42, 109] width 23 height 5
click at [58, 111] on button "More settings" at bounding box center [44, 110] width 80 height 14
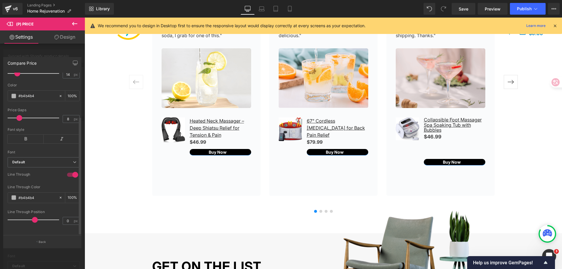
scroll to position [60, 0]
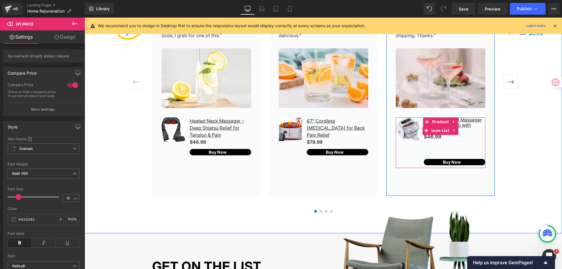
click at [447, 146] on div "Collapsible Foot Massager Spa Soaking Tub with Bubbles (P) Title $46.99 $0 (P) …" at bounding box center [441, 141] width 90 height 49
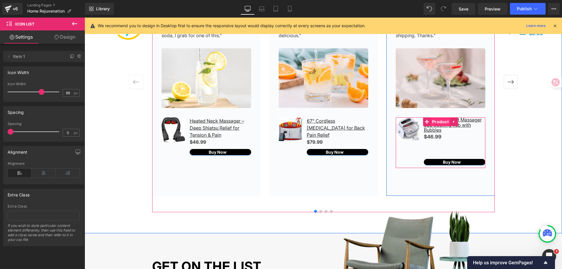
click at [435, 124] on span "Product" at bounding box center [441, 121] width 20 height 9
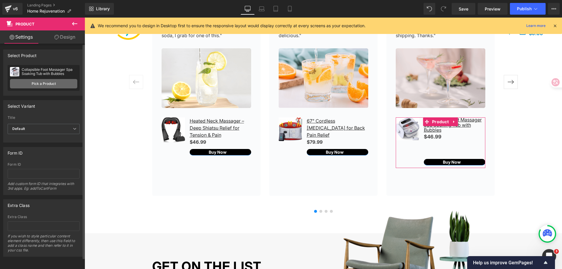
click at [50, 86] on link "Pick a Product" at bounding box center [43, 83] width 67 height 9
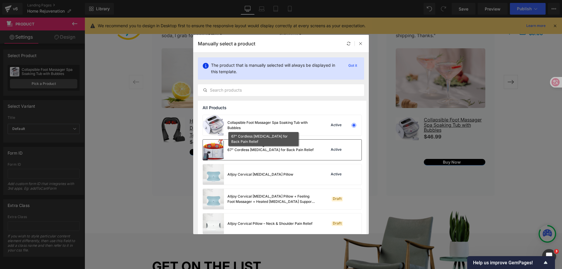
click at [260, 151] on div "67" Cordless [MEDICAL_DATA] for Back Pain Relief" at bounding box center [271, 149] width 86 height 5
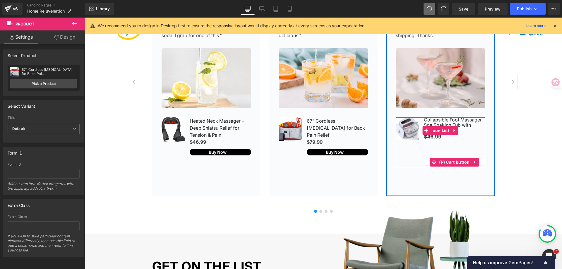
click at [433, 160] on icon at bounding box center [434, 162] width 4 height 4
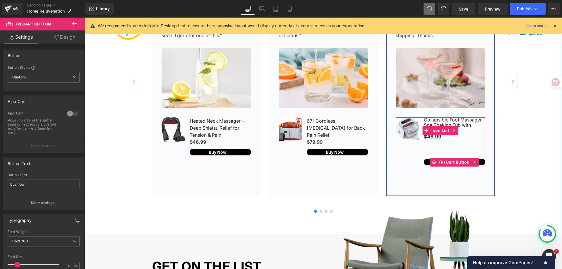
click at [478, 151] on div "Collapsible Foot Massager Spa Soaking Tub with Bubbles (P) Title $46.99 $0 (P) …" at bounding box center [441, 141] width 90 height 49
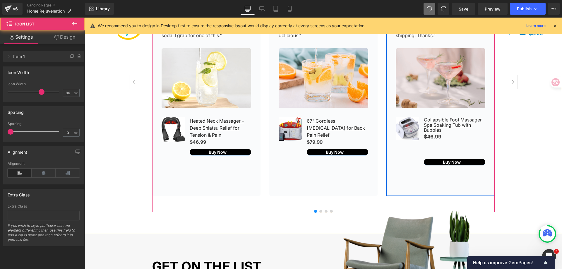
click at [405, 165] on div "Collapsible Foot Massager Spa Soaking Tub with Bubbles (P) Title $46.99 $0 (P) …" at bounding box center [441, 141] width 90 height 49
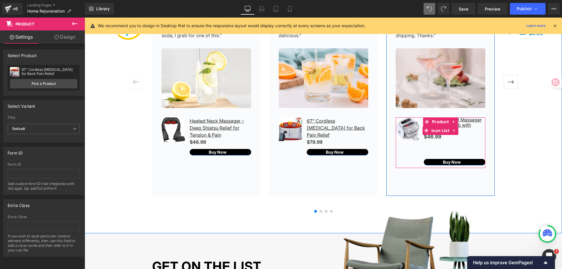
drag, startPoint x: 408, startPoint y: 168, endPoint x: 411, endPoint y: 155, distance: 12.9
click at [411, 155] on div "Sale Off (P) Image Collapsible Foot Massager Spa Soaking Tub with Bubbles (P) T…" at bounding box center [441, 142] width 90 height 51
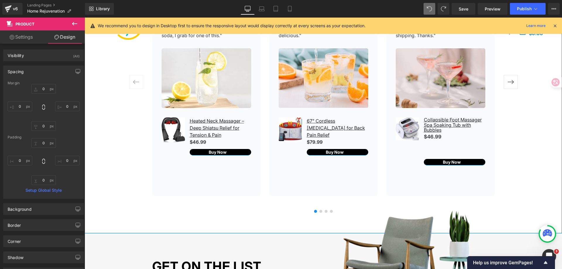
click at [512, 83] on button "›" at bounding box center [511, 82] width 18 height 18
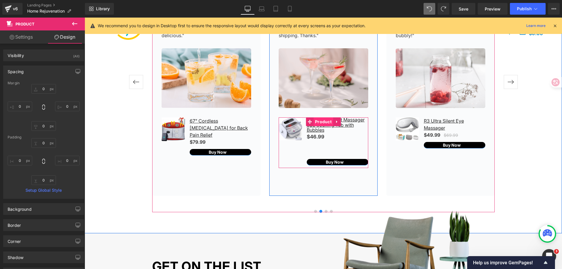
click at [325, 122] on span "Product" at bounding box center [324, 121] width 20 height 9
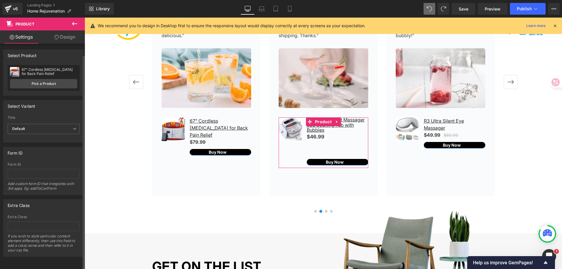
scroll to position [0, 0]
click at [62, 39] on link "Design" at bounding box center [65, 36] width 42 height 13
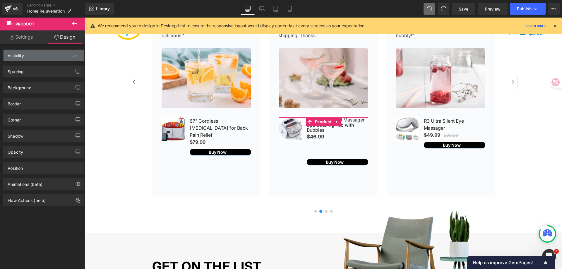
click at [53, 56] on div "Visibility (All)" at bounding box center [44, 55] width 80 height 11
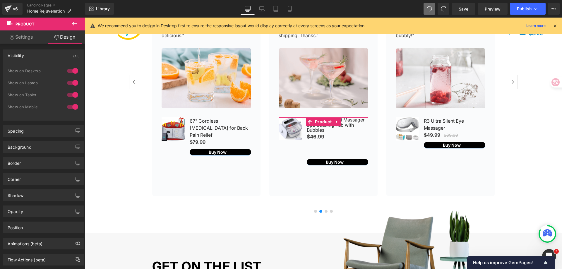
click at [53, 56] on div "Visibility (All)" at bounding box center [44, 55] width 80 height 11
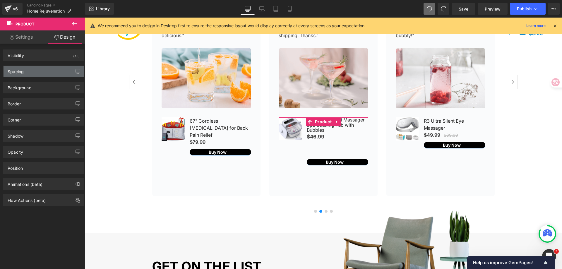
click at [48, 77] on div "Spacing" at bounding box center [44, 71] width 80 height 11
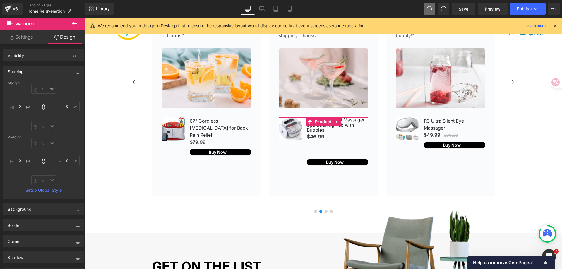
click at [48, 73] on div "Spacing" at bounding box center [44, 71] width 80 height 11
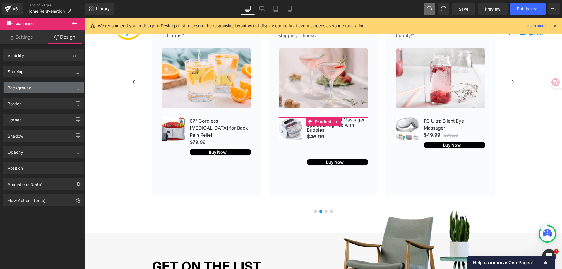
click at [49, 86] on div "Background" at bounding box center [44, 87] width 80 height 11
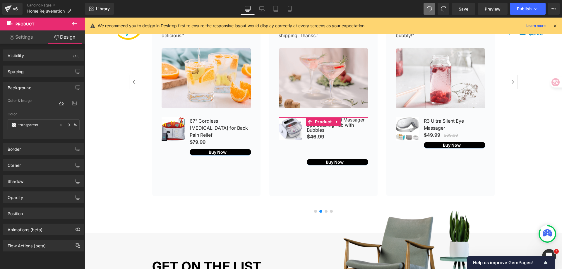
click at [49, 86] on div "Background" at bounding box center [44, 87] width 80 height 11
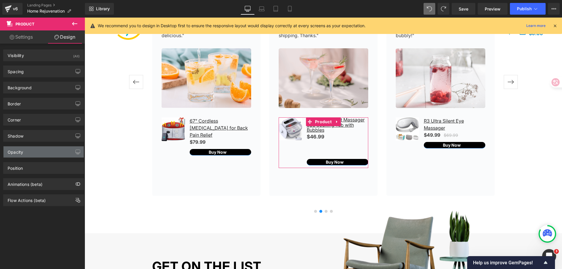
click at [48, 151] on div "Opacity" at bounding box center [44, 151] width 80 height 11
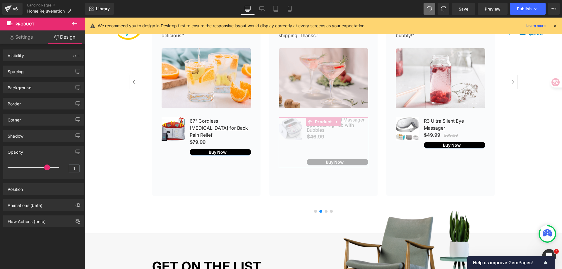
drag, startPoint x: 55, startPoint y: 167, endPoint x: 5, endPoint y: 167, distance: 49.5
click at [6, 167] on div "1 1" at bounding box center [44, 170] width 80 height 17
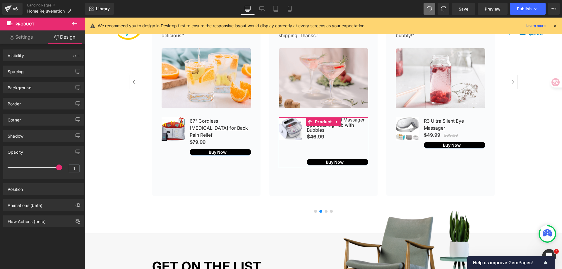
drag, startPoint x: 12, startPoint y: 167, endPoint x: 81, endPoint y: 167, distance: 68.8
click at [81, 167] on div "1 1" at bounding box center [44, 170] width 80 height 17
click at [41, 186] on div "Position" at bounding box center [44, 189] width 80 height 11
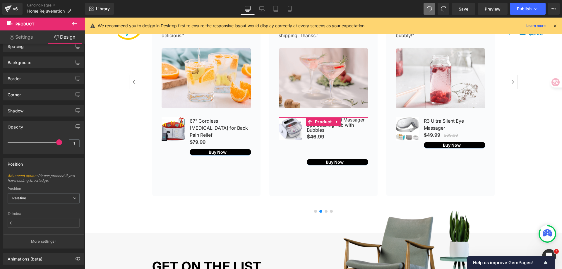
scroll to position [54, 0]
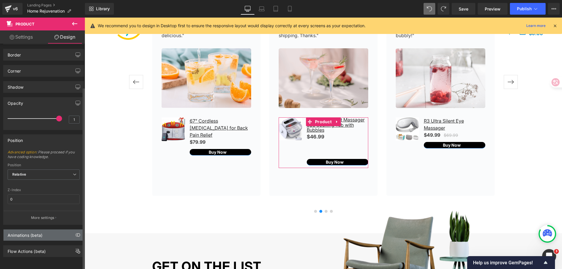
click at [47, 232] on div "Animations (beta)" at bounding box center [44, 235] width 80 height 11
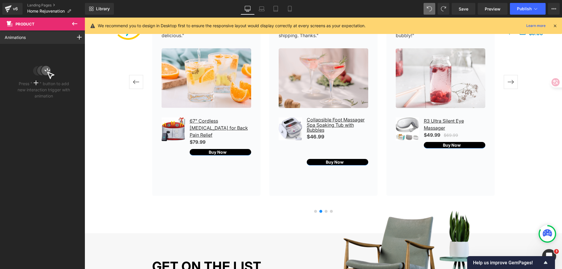
click at [76, 22] on icon at bounding box center [74, 23] width 7 height 7
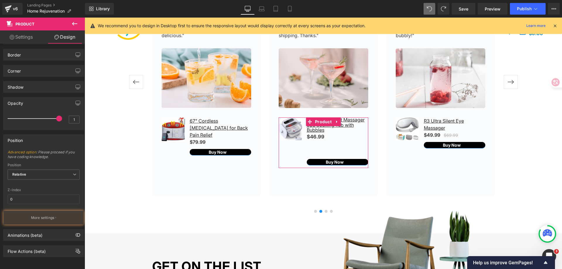
click at [25, 37] on link "Settings" at bounding box center [21, 36] width 42 height 13
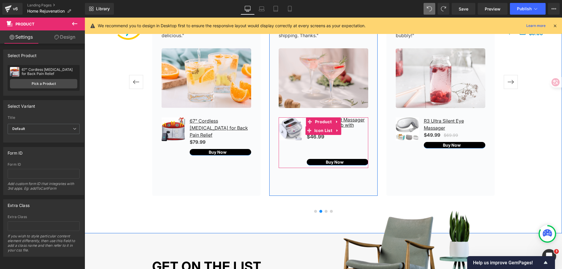
click at [297, 148] on div "Collapsible Foot Massager Spa Soaking Tub with Bubbles (P) Title $46.99 $0 (P) …" at bounding box center [324, 141] width 90 height 49
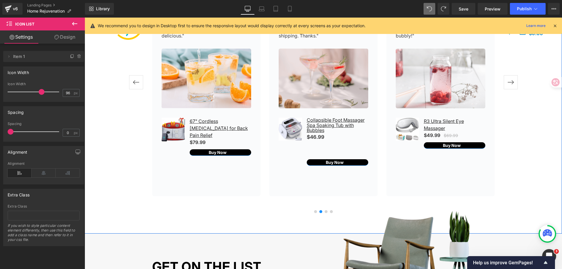
scroll to position [825, 0]
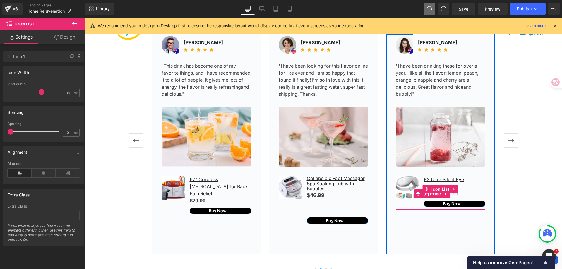
click at [466, 192] on div "$49.99 $69.99" at bounding box center [455, 194] width 62 height 8
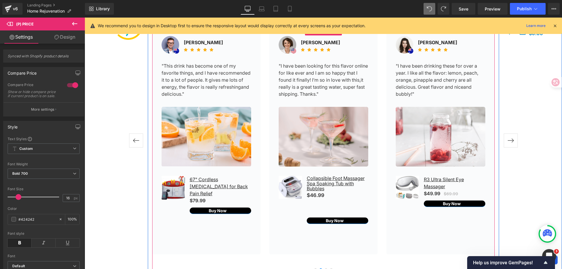
click at [134, 137] on button "‹" at bounding box center [136, 141] width 18 height 18
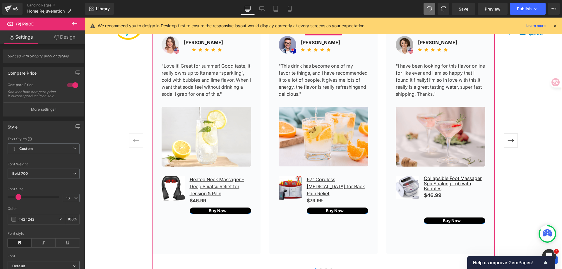
click at [134, 137] on button "‹" at bounding box center [136, 141] width 18 height 18
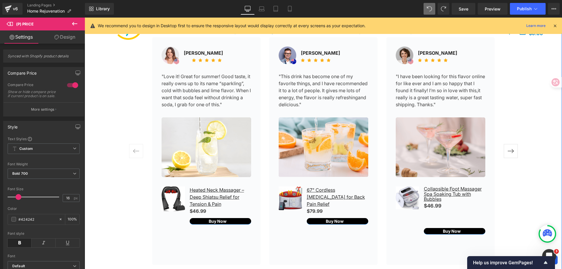
scroll to position [796, 0]
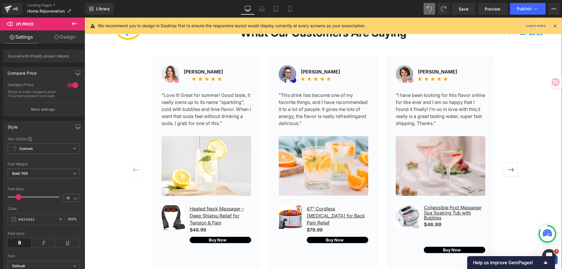
click at [511, 169] on button "›" at bounding box center [511, 170] width 18 height 18
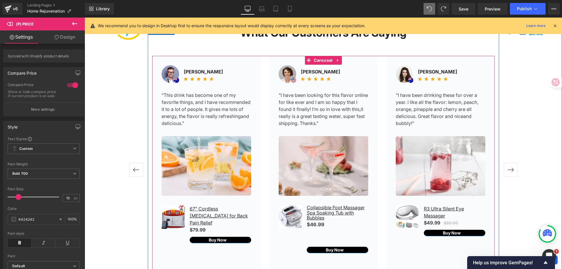
click at [511, 169] on button "›" at bounding box center [511, 170] width 18 height 18
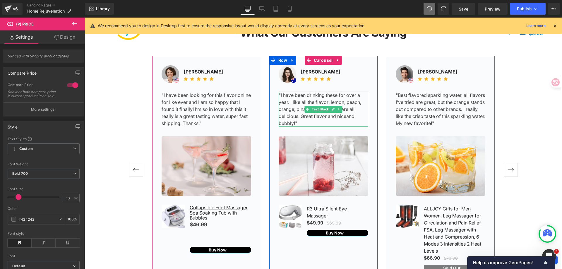
click at [319, 122] on p ""I have been drinking these for over a year. I like all the flavor: lemon, peac…" at bounding box center [324, 109] width 90 height 35
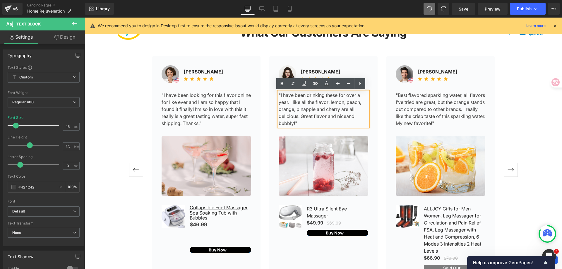
drag, startPoint x: 305, startPoint y: 122, endPoint x: 276, endPoint y: 96, distance: 39.6
click at [279, 96] on div ""I have been drinking these for over a year. I like all the flavor: lemon, peac…" at bounding box center [324, 109] width 90 height 35
click at [295, 114] on p ""I have been drinking these for over a year. I like all the flavor: lemon, peac…" at bounding box center [324, 109] width 90 height 35
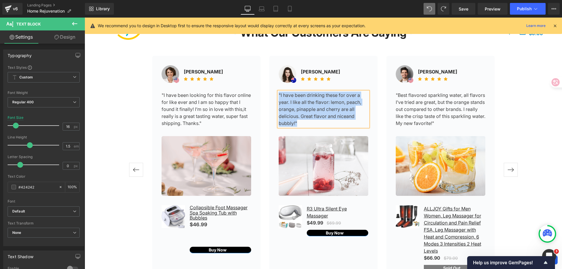
copy p ""I have been drinking these for over a year. I like all the flavor: lemon, peac…"
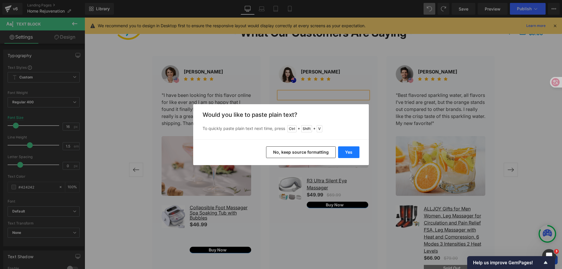
click at [347, 152] on button "Yes" at bounding box center [348, 152] width 21 height 12
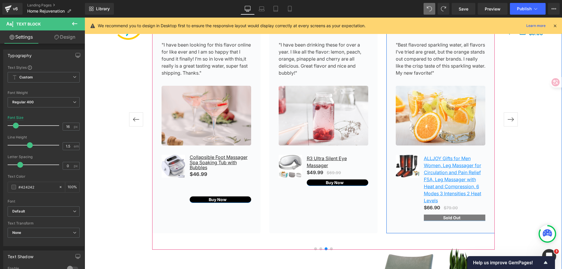
scroll to position [854, 0]
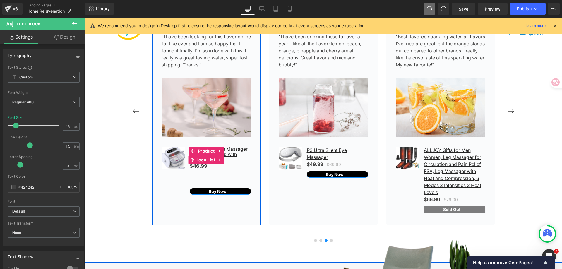
click at [225, 171] on div "Collapsible Foot Massager Spa Soaking Tub with Bubbles (P) Title $46.99 $0 (P) …" at bounding box center [207, 171] width 90 height 49
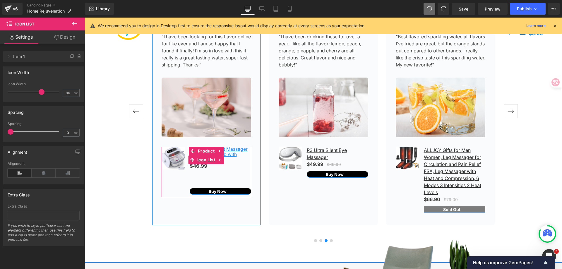
click at [230, 155] on icon at bounding box center [230, 155] width 3 height 4
click at [234, 179] on div "Collapsible Foot Massager Spa Soaking Tub with Bubbles (P) Title $46.99 $0 (P) …" at bounding box center [207, 171] width 90 height 49
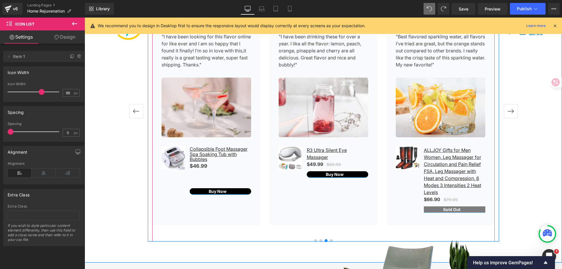
click at [139, 113] on button "‹" at bounding box center [136, 112] width 18 height 18
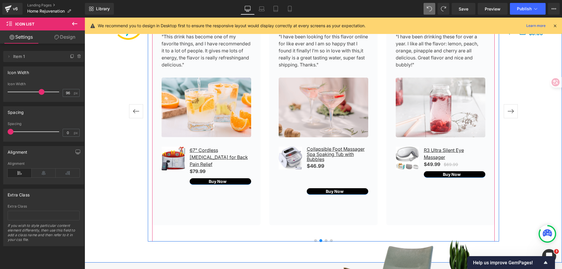
click at [139, 113] on button "‹" at bounding box center [136, 112] width 18 height 18
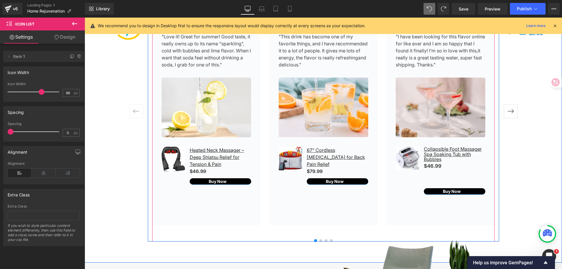
click at [139, 113] on button "‹" at bounding box center [136, 112] width 18 height 18
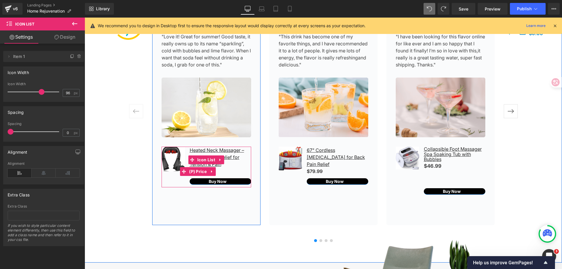
click at [237, 171] on div "$46.99 $0" at bounding box center [221, 172] width 62 height 8
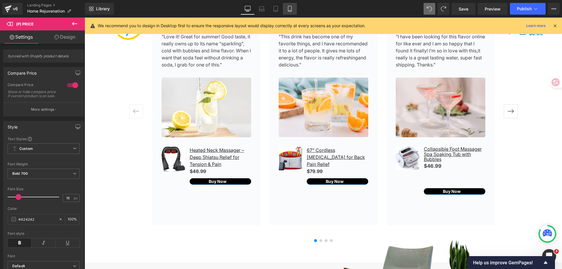
click at [286, 9] on link "Mobile" at bounding box center [290, 9] width 14 height 12
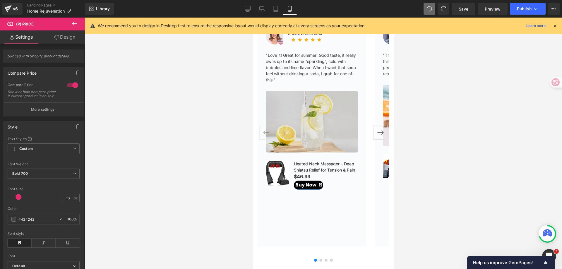
scroll to position [862, 0]
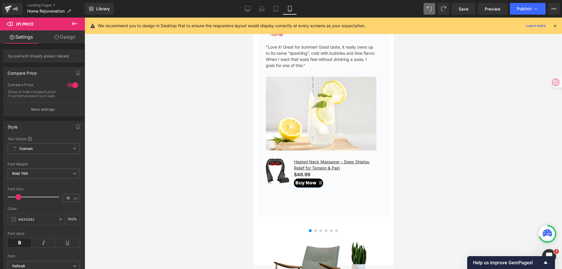
click at [459, 194] on div at bounding box center [324, 144] width 478 height 252
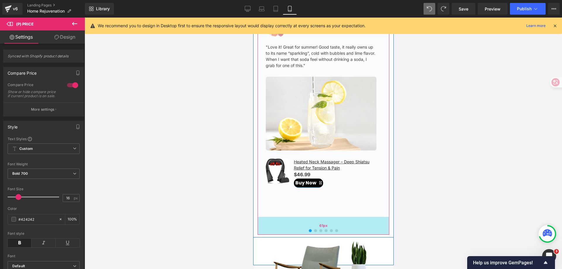
click at [314, 233] on div "61px" at bounding box center [324, 226] width 132 height 18
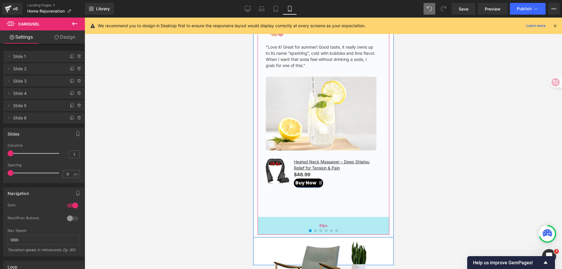
click at [333, 233] on div "61px" at bounding box center [324, 226] width 132 height 18
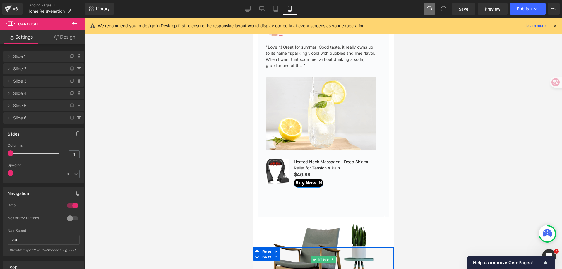
drag, startPoint x: 334, startPoint y: 223, endPoint x: 343, endPoint y: 232, distance: 13.1
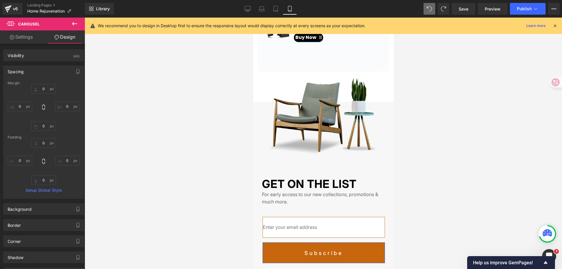
scroll to position [949, 0]
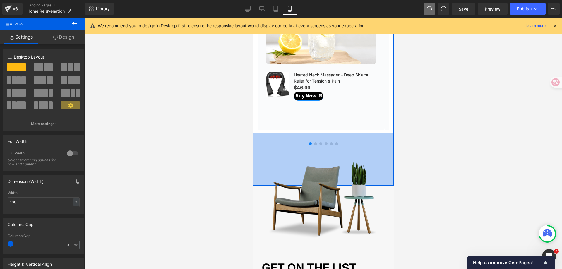
drag, startPoint x: 255, startPoint y: 143, endPoint x: 260, endPoint y: 168, distance: 25.7
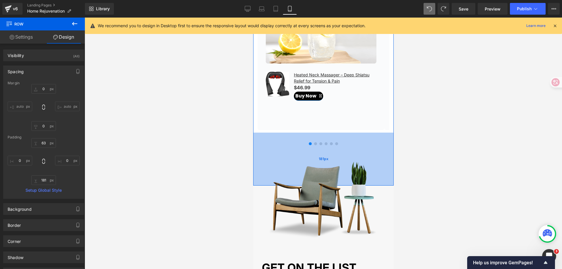
click at [312, 146] on div "181px" at bounding box center [323, 159] width 141 height 53
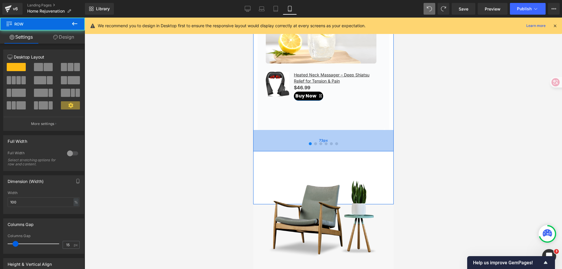
drag, startPoint x: 321, startPoint y: 133, endPoint x: 321, endPoint y: 148, distance: 14.7
click at [325, 151] on div "73px" at bounding box center [323, 140] width 141 height 21
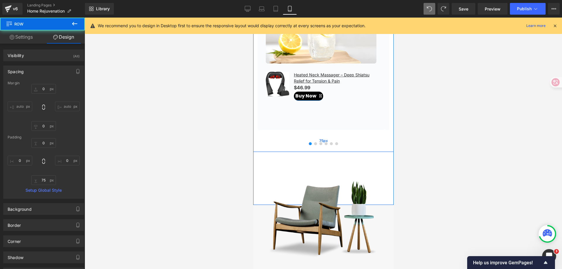
click at [312, 146] on div "75px" at bounding box center [323, 141] width 141 height 22
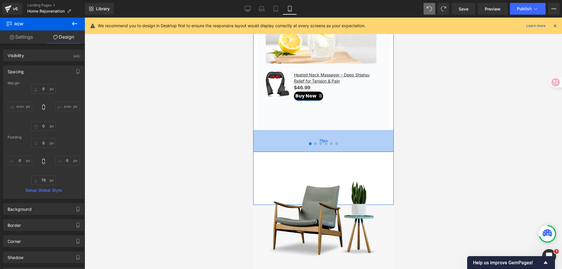
click at [333, 146] on div "75px" at bounding box center [323, 141] width 141 height 22
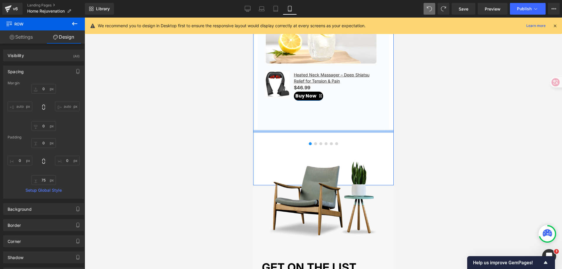
drag, startPoint x: 333, startPoint y: 151, endPoint x: 333, endPoint y: 132, distance: 19.6
click at [333, 132] on div "What Our Customers Are Saying Heading Image [PERSON_NAME] Text Block Icon Icon" at bounding box center [323, 9] width 141 height 246
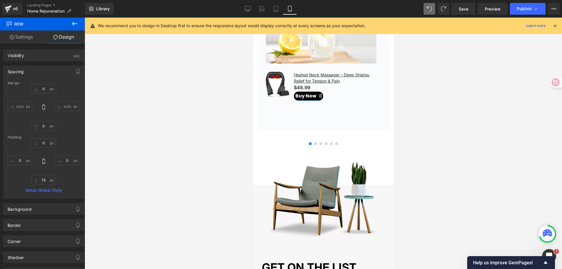
click at [467, 152] on div at bounding box center [324, 144] width 478 height 252
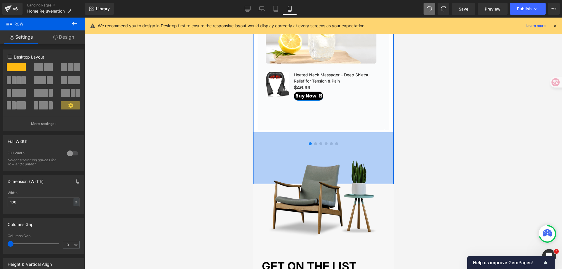
drag, startPoint x: 275, startPoint y: 138, endPoint x: 267, endPoint y: 175, distance: 38.7
click at [276, 136] on div "177px" at bounding box center [323, 158] width 141 height 52
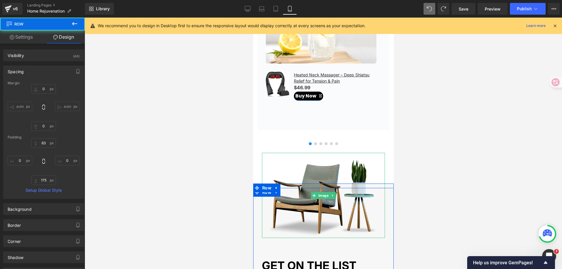
click at [296, 198] on img at bounding box center [323, 195] width 123 height 85
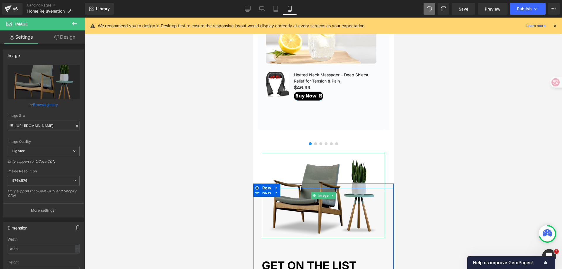
click at [311, 170] on img at bounding box center [323, 195] width 123 height 85
click at [319, 199] on span "Image" at bounding box center [323, 195] width 13 height 7
click at [368, 204] on img at bounding box center [323, 195] width 123 height 85
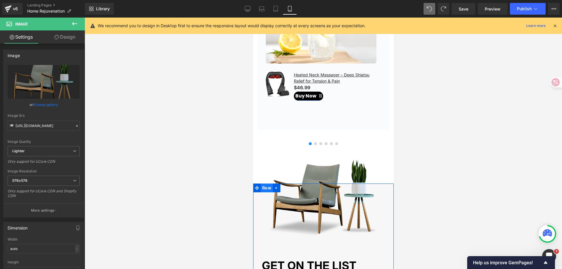
click at [267, 188] on span "Row" at bounding box center [267, 188] width 12 height 9
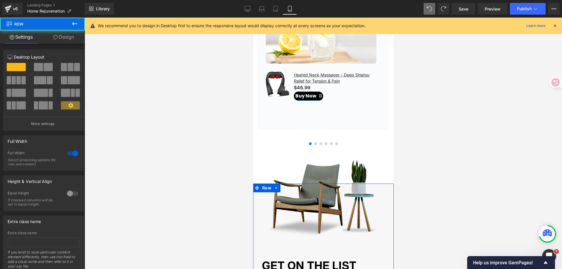
click at [297, 203] on img at bounding box center [323, 195] width 123 height 85
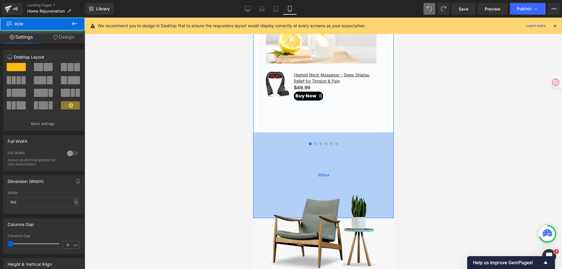
drag, startPoint x: 306, startPoint y: 156, endPoint x: 366, endPoint y: 154, distance: 59.8
click at [313, 195] on div "293px" at bounding box center [323, 175] width 141 height 86
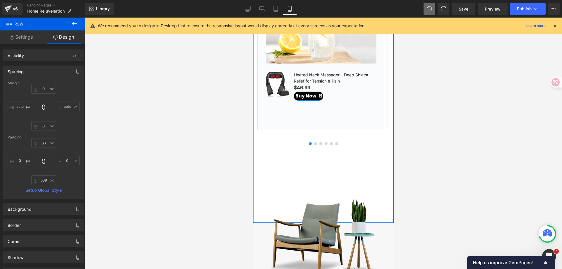
click at [322, 118] on div "Image [PERSON_NAME] Text Block Icon Icon Icon Icon Icon Icon List Hoz Icon List…" at bounding box center [321, 27] width 127 height 207
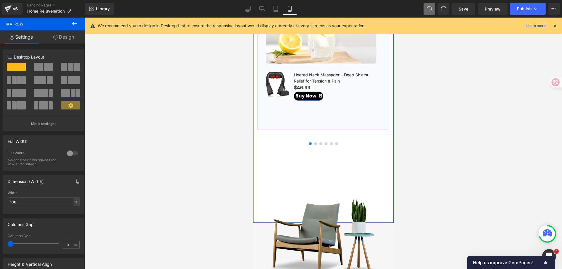
click at [318, 122] on div "Image [PERSON_NAME] Text Block Icon Icon Icon Icon Icon Icon List Hoz Icon List…" at bounding box center [321, 27] width 127 height 207
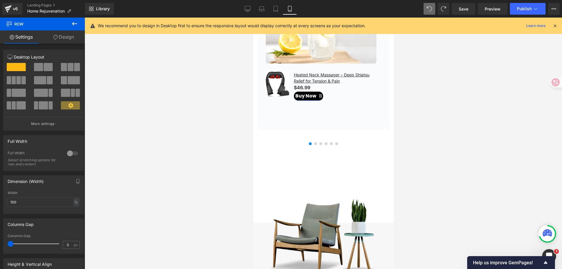
click at [442, 150] on div at bounding box center [324, 144] width 478 height 252
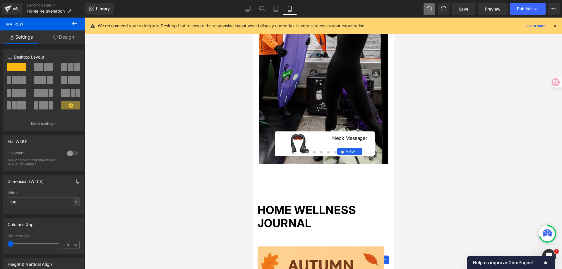
scroll to position [305, 0]
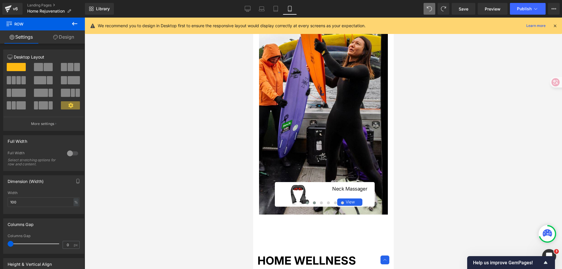
click at [313, 204] on span at bounding box center [314, 203] width 3 height 3
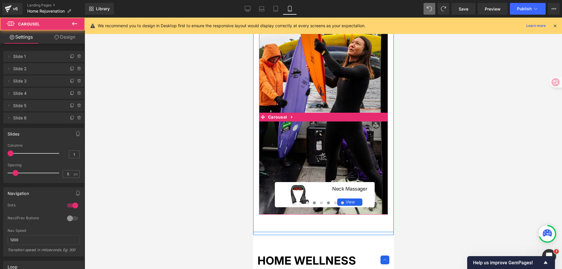
click at [327, 204] on span at bounding box center [328, 203] width 3 height 3
click at [320, 206] on button at bounding box center [321, 203] width 7 height 6
click at [334, 204] on span at bounding box center [335, 203] width 3 height 3
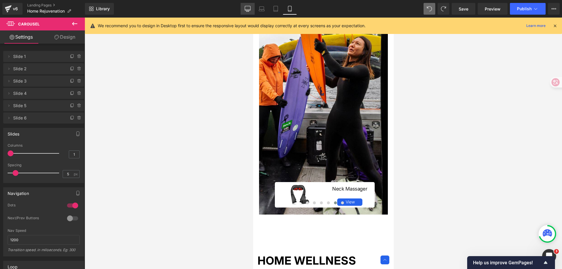
click at [251, 8] on icon at bounding box center [248, 9] width 6 height 6
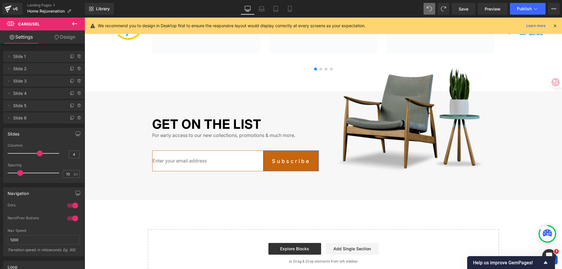
scroll to position [967, 0]
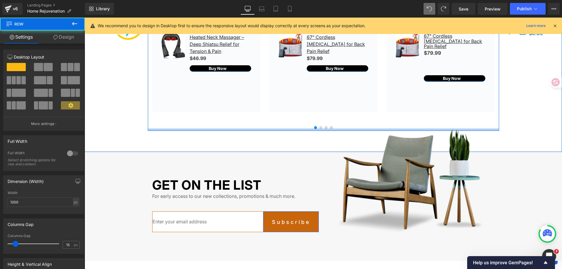
drag, startPoint x: 318, startPoint y: 128, endPoint x: 321, endPoint y: 125, distance: 3.9
click at [319, 131] on div at bounding box center [324, 130] width 352 height 2
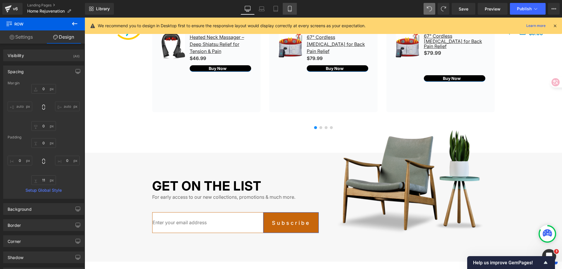
click at [293, 11] on icon at bounding box center [290, 9] width 6 height 6
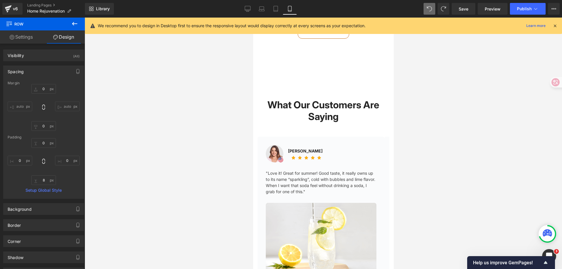
scroll to position [1000, 0]
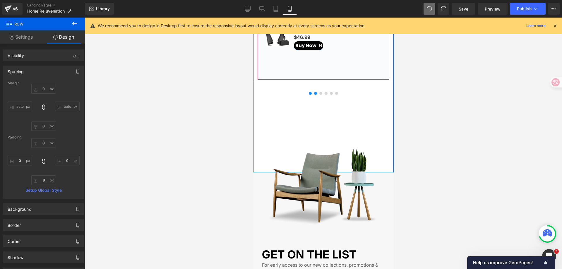
click at [314, 95] on span at bounding box center [315, 93] width 3 height 3
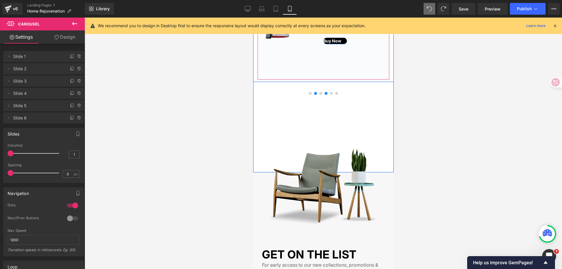
click at [323, 95] on button at bounding box center [325, 93] width 5 height 3
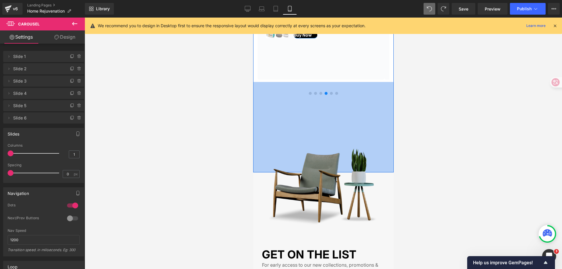
click at [262, 168] on div "Image" at bounding box center [323, 184] width 123 height 85
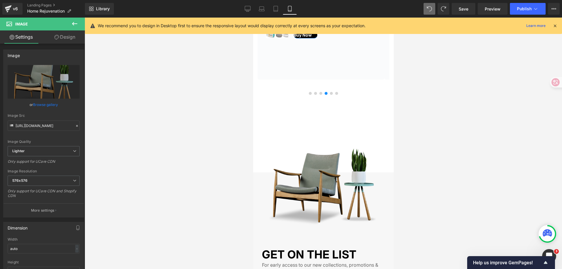
click at [253, 18] on div "309px" at bounding box center [253, 18] width 0 height 0
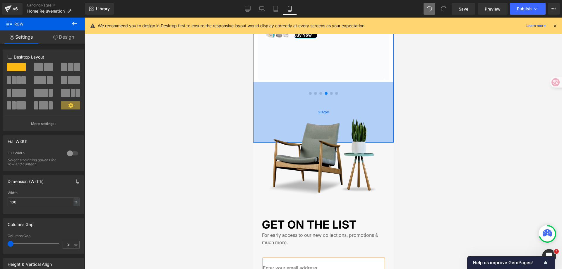
drag, startPoint x: 269, startPoint y: 135, endPoint x: 271, endPoint y: 105, distance: 30.0
click at [271, 105] on div "207px" at bounding box center [323, 112] width 141 height 61
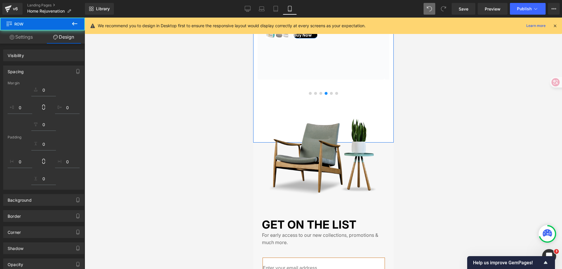
click at [473, 104] on div at bounding box center [324, 144] width 478 height 252
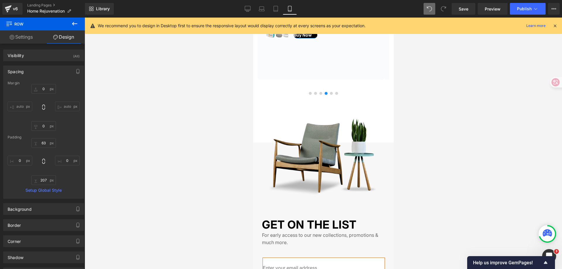
click at [423, 108] on div at bounding box center [324, 144] width 478 height 252
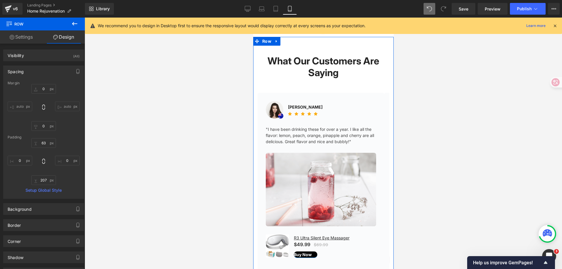
scroll to position [736, 0]
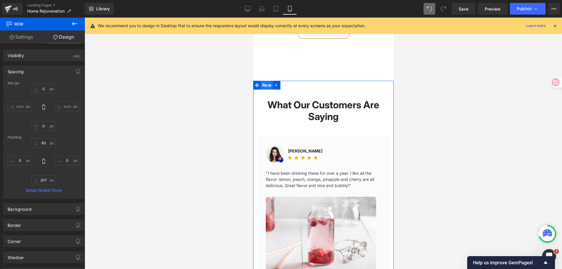
click at [261, 90] on span "Row" at bounding box center [267, 85] width 12 height 9
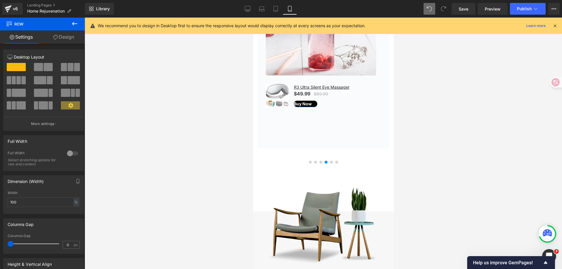
scroll to position [941, 0]
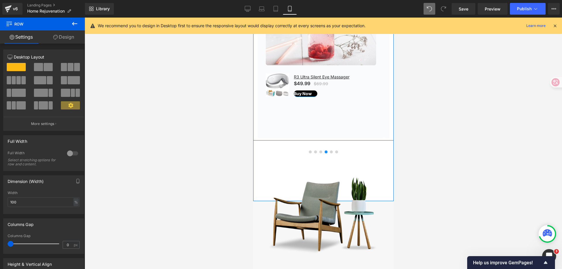
click at [254, 137] on div at bounding box center [253, 38] width 1 height 325
click at [255, 138] on div "What Our Customers Are Saying Heading Image [PERSON_NAME] Text Block Icon Icon" at bounding box center [323, 16] width 141 height 244
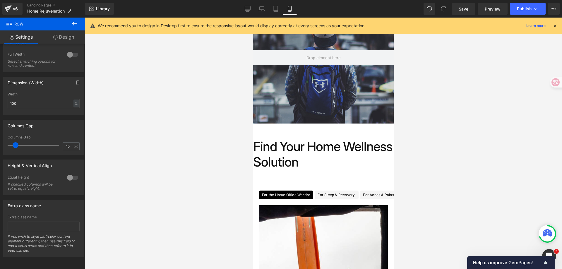
scroll to position [4, 0]
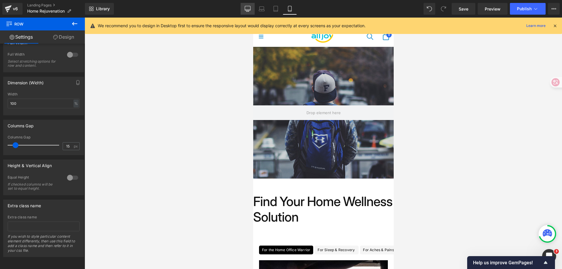
click at [251, 8] on icon at bounding box center [248, 9] width 6 height 6
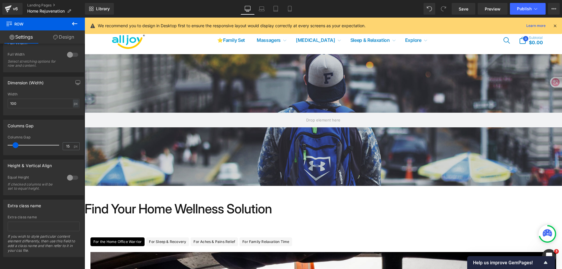
type input "1200"
